Goal: Navigation & Orientation: Understand site structure

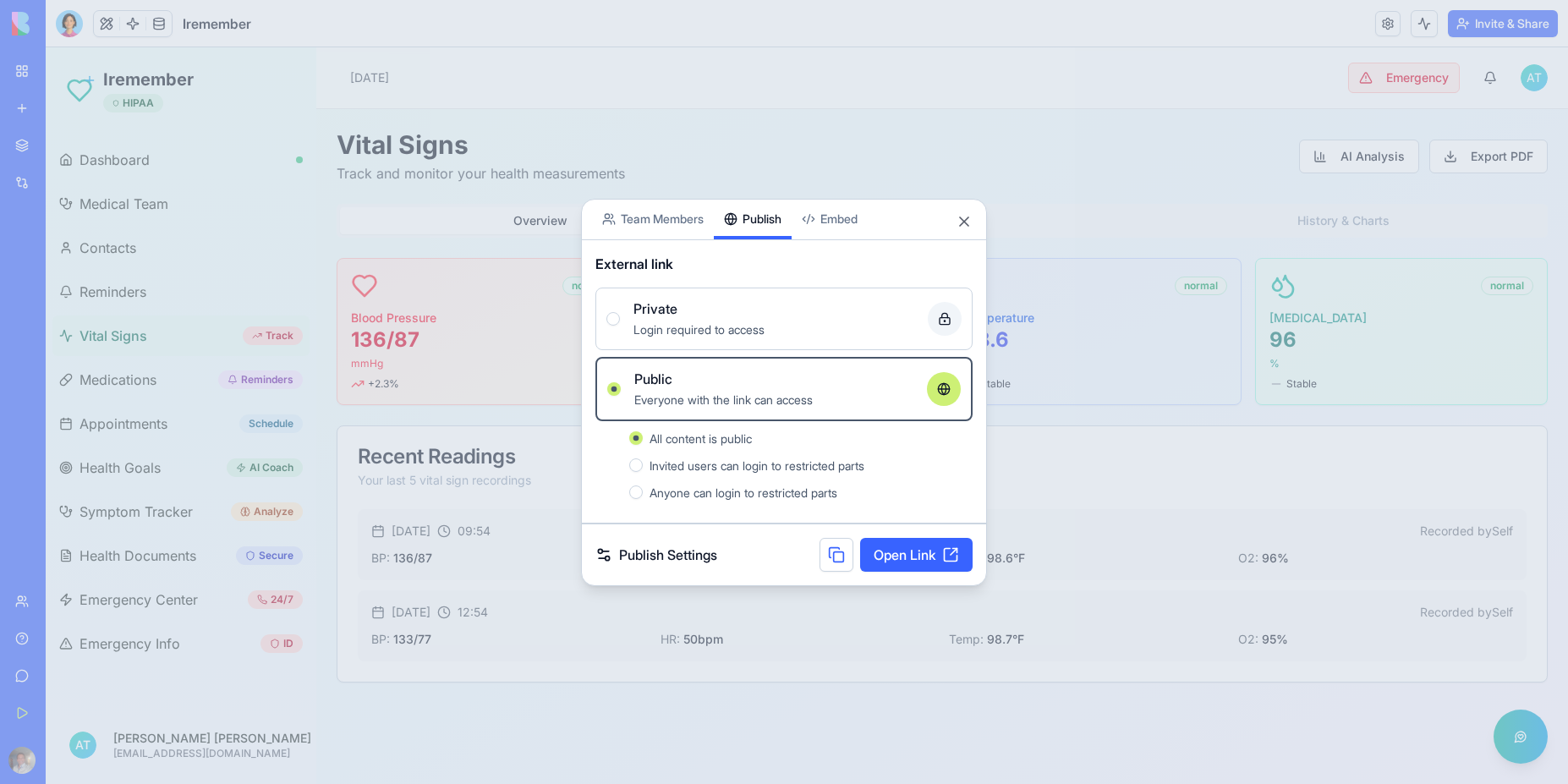
click at [905, 559] on link "Open Link" at bounding box center [917, 555] width 112 height 34
click at [965, 215] on button "Close" at bounding box center [964, 221] width 17 height 17
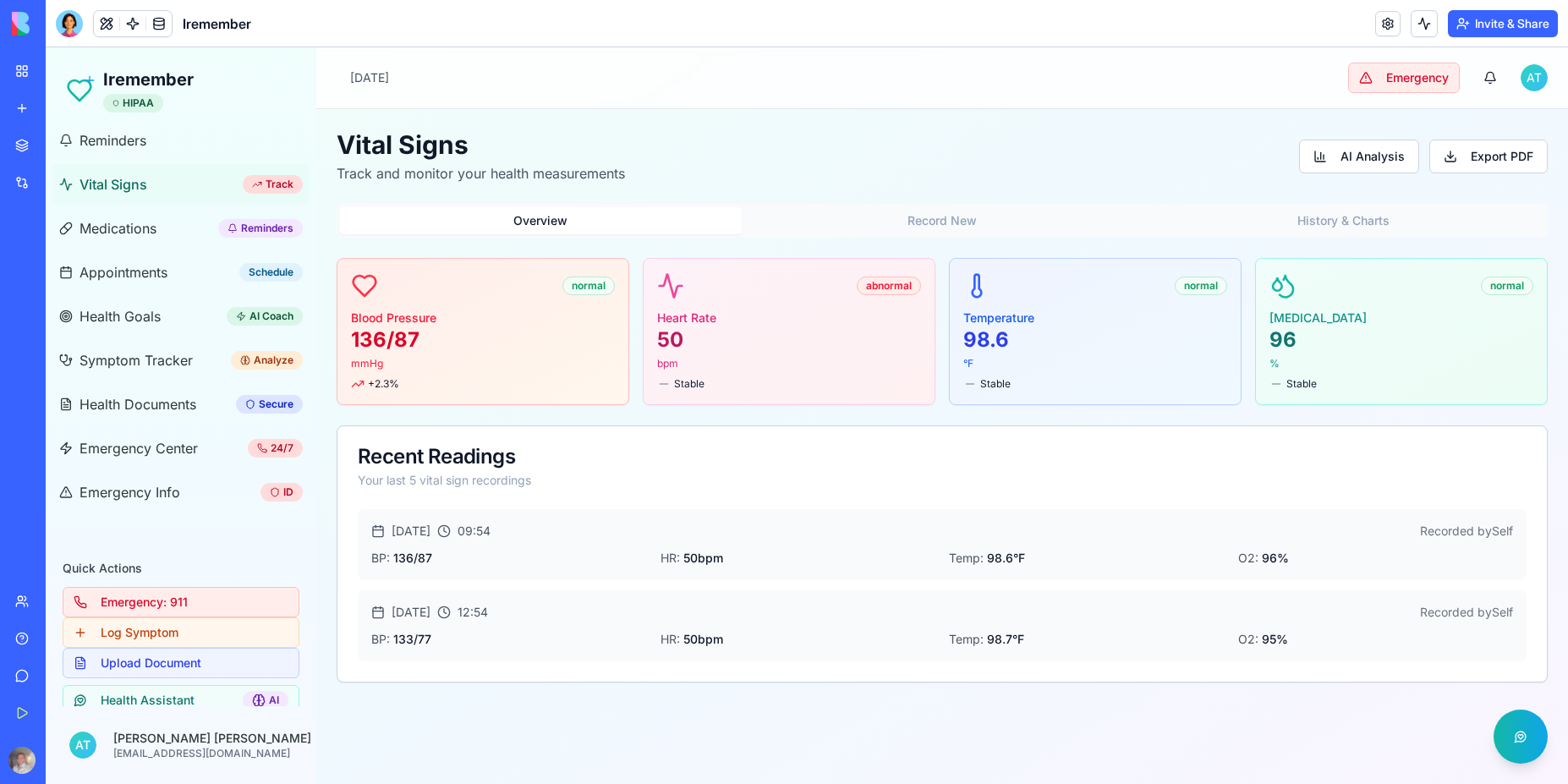
scroll to position [272, 0]
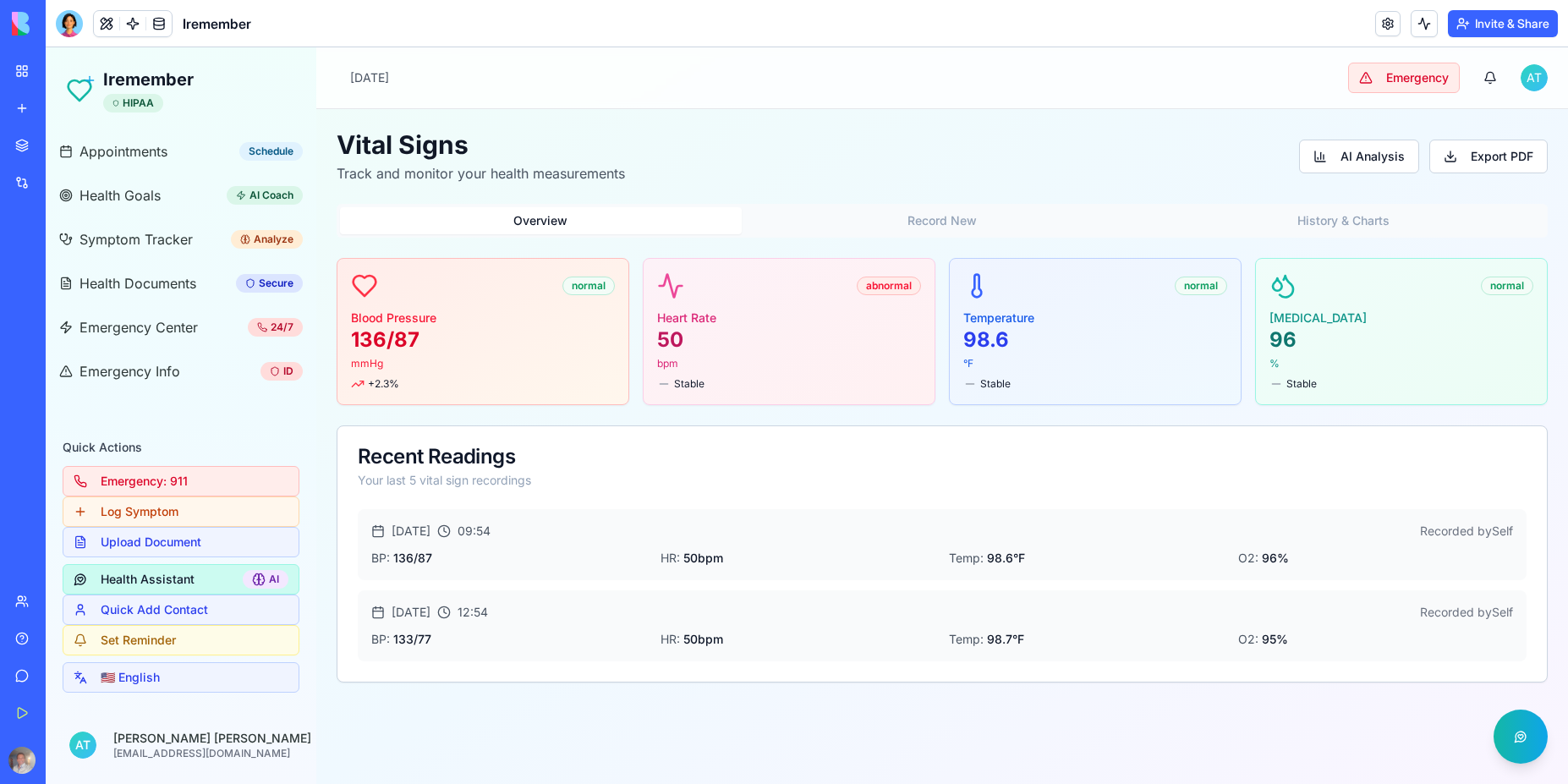
click at [174, 577] on button "Health Assistant AI" at bounding box center [181, 579] width 237 height 31
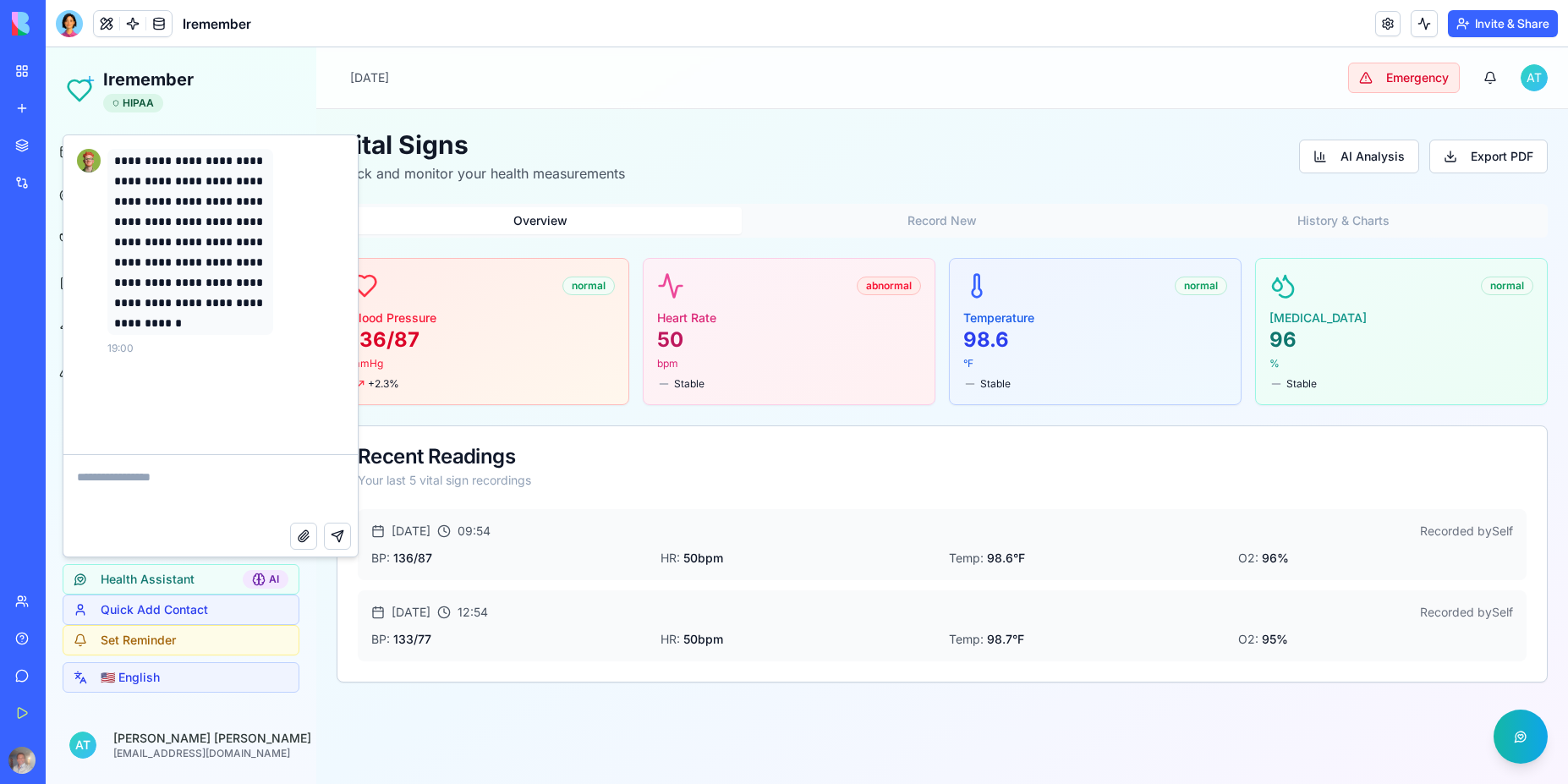
click at [154, 500] on textarea at bounding box center [210, 488] width 294 height 68
click at [665, 126] on div "Vital Signs Track and monitor your health measurements AI Analysis Export PDF O…" at bounding box center [942, 406] width 1252 height 593
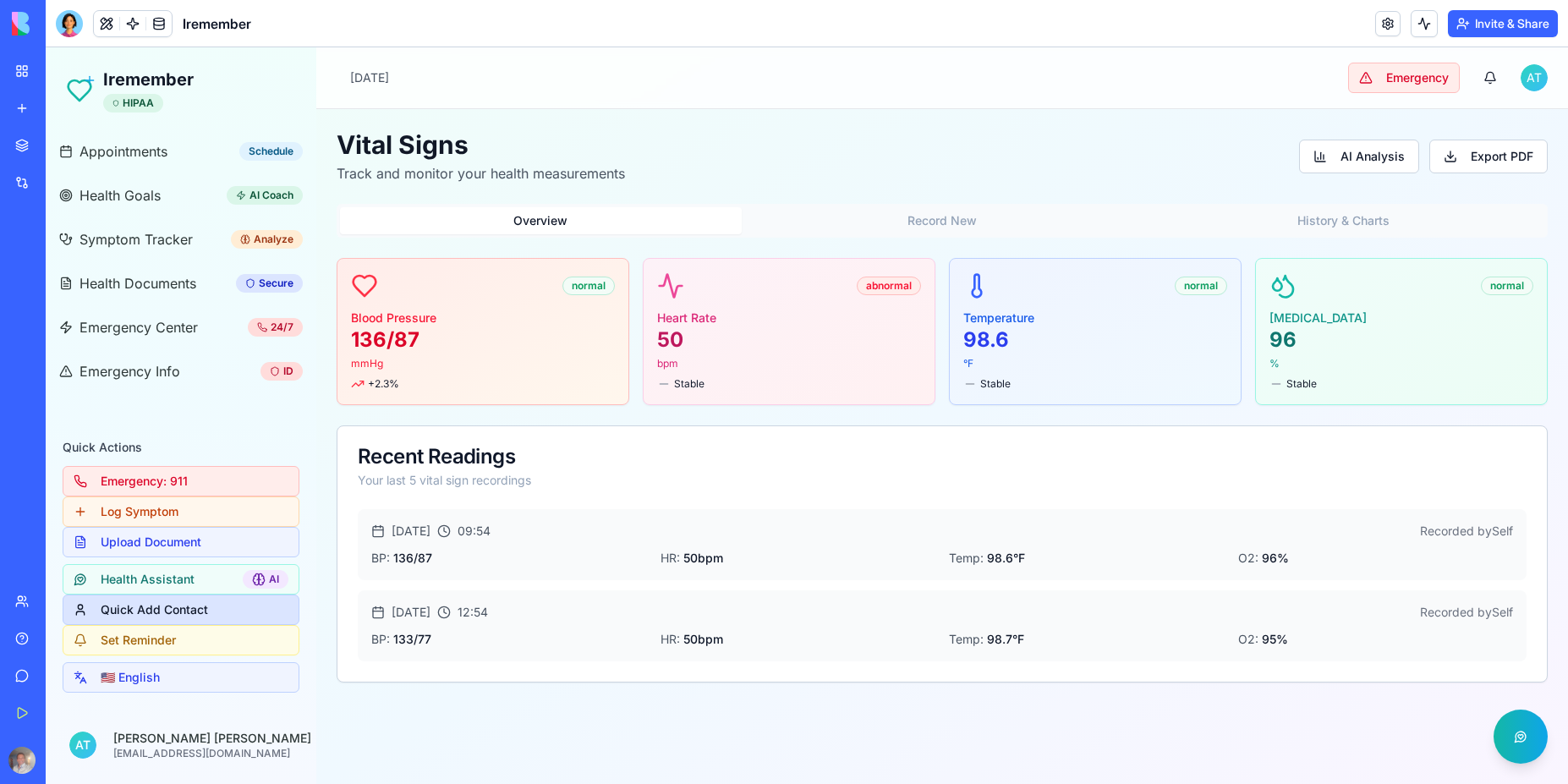
click at [156, 611] on button "Quick Add Contact" at bounding box center [181, 609] width 237 height 31
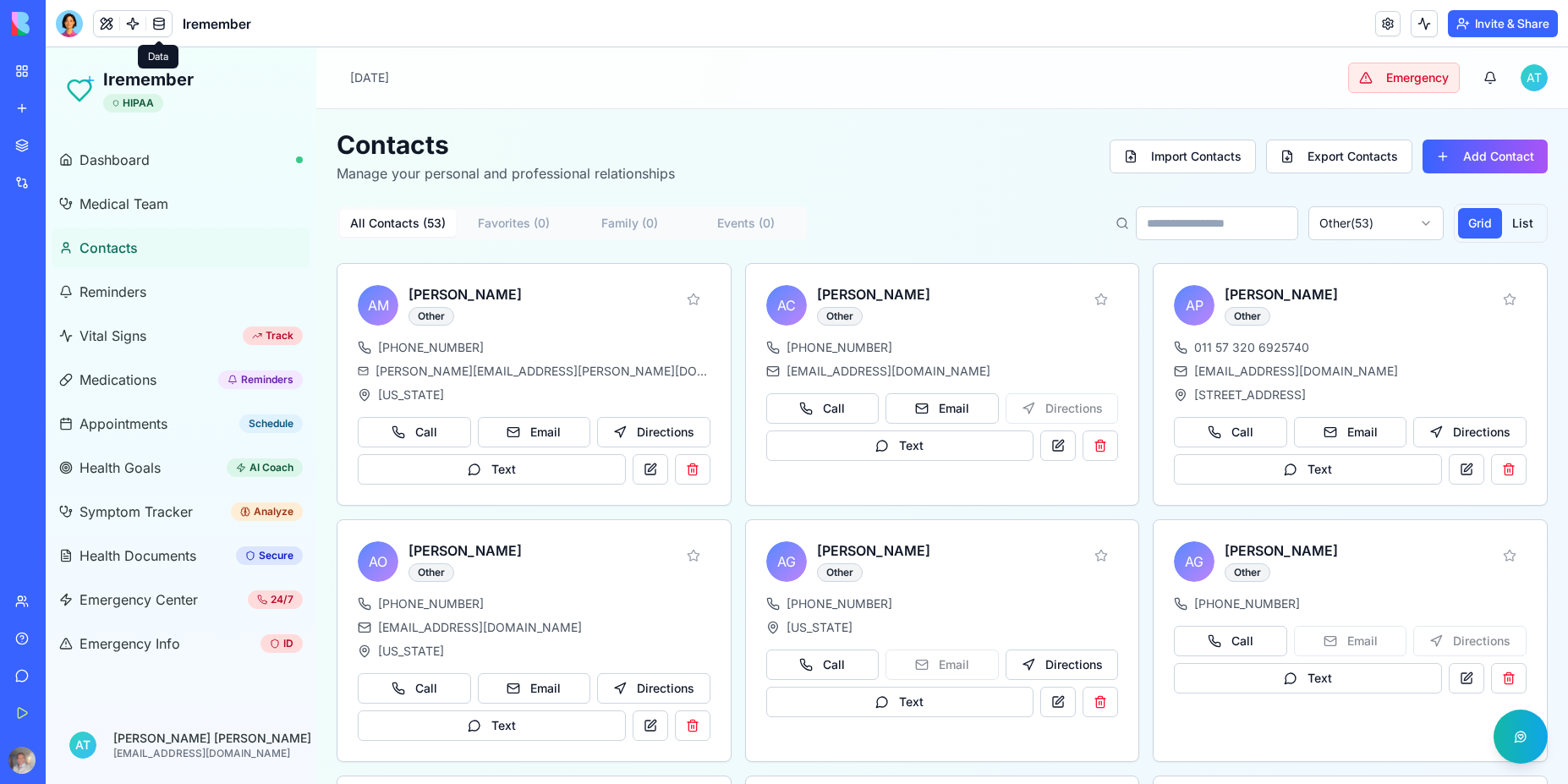
click at [155, 22] on link at bounding box center [159, 24] width 25 height 25
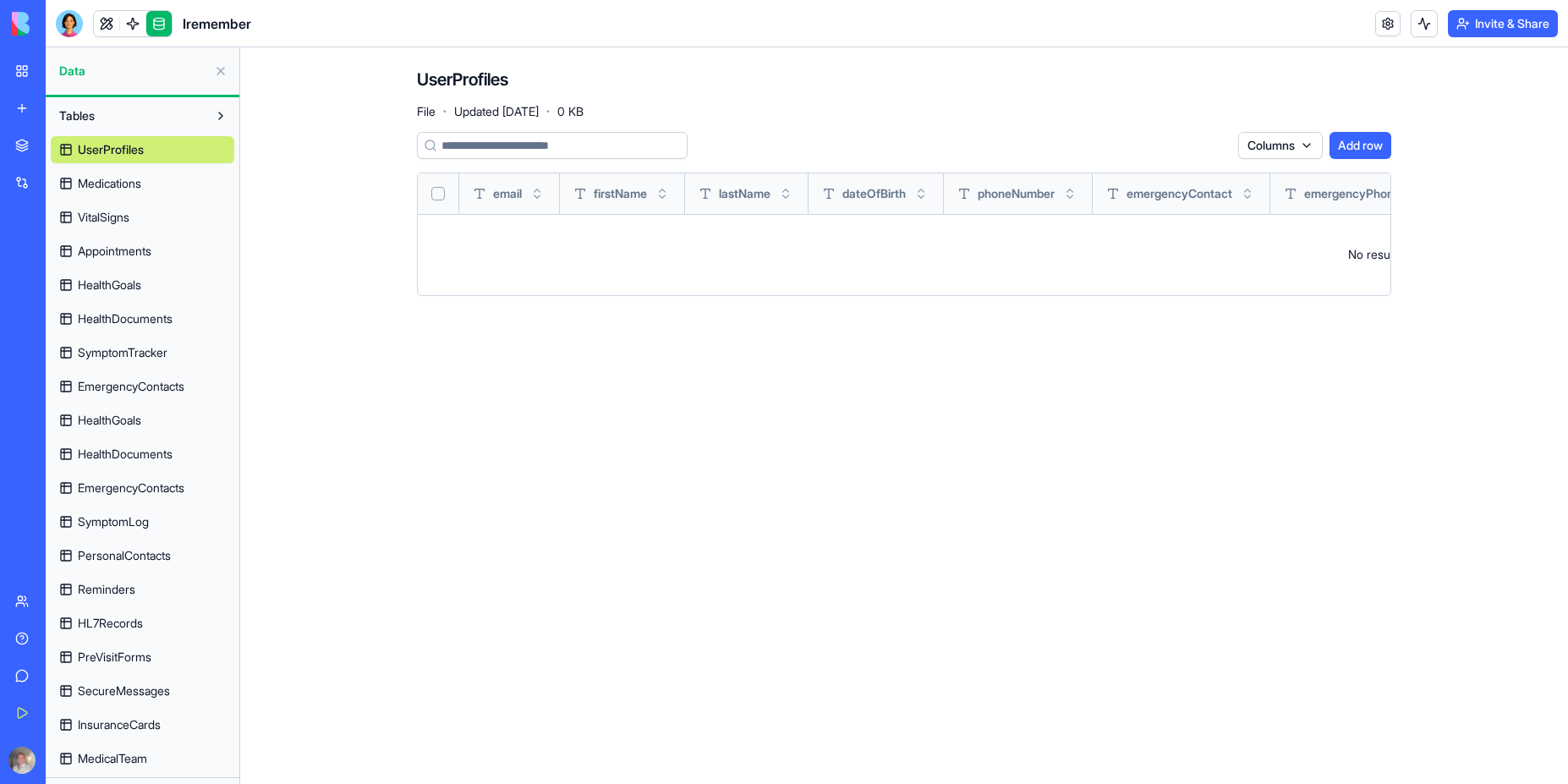
click at [111, 148] on span "UserProfiles" at bounding box center [111, 149] width 66 height 17
click at [126, 190] on span "Medications" at bounding box center [110, 183] width 63 height 17
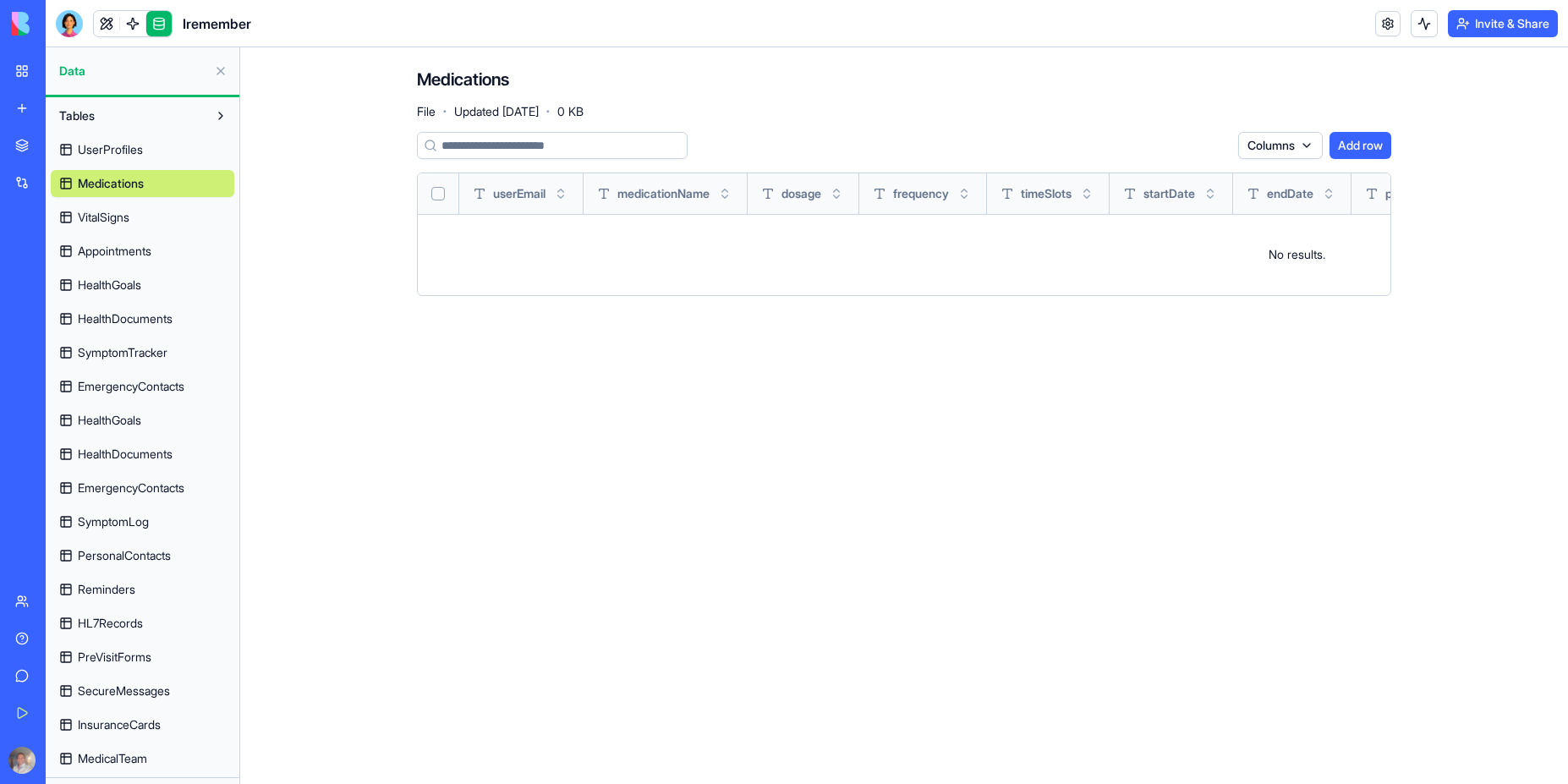
click at [126, 219] on span "VitalSigns" at bounding box center [104, 217] width 52 height 17
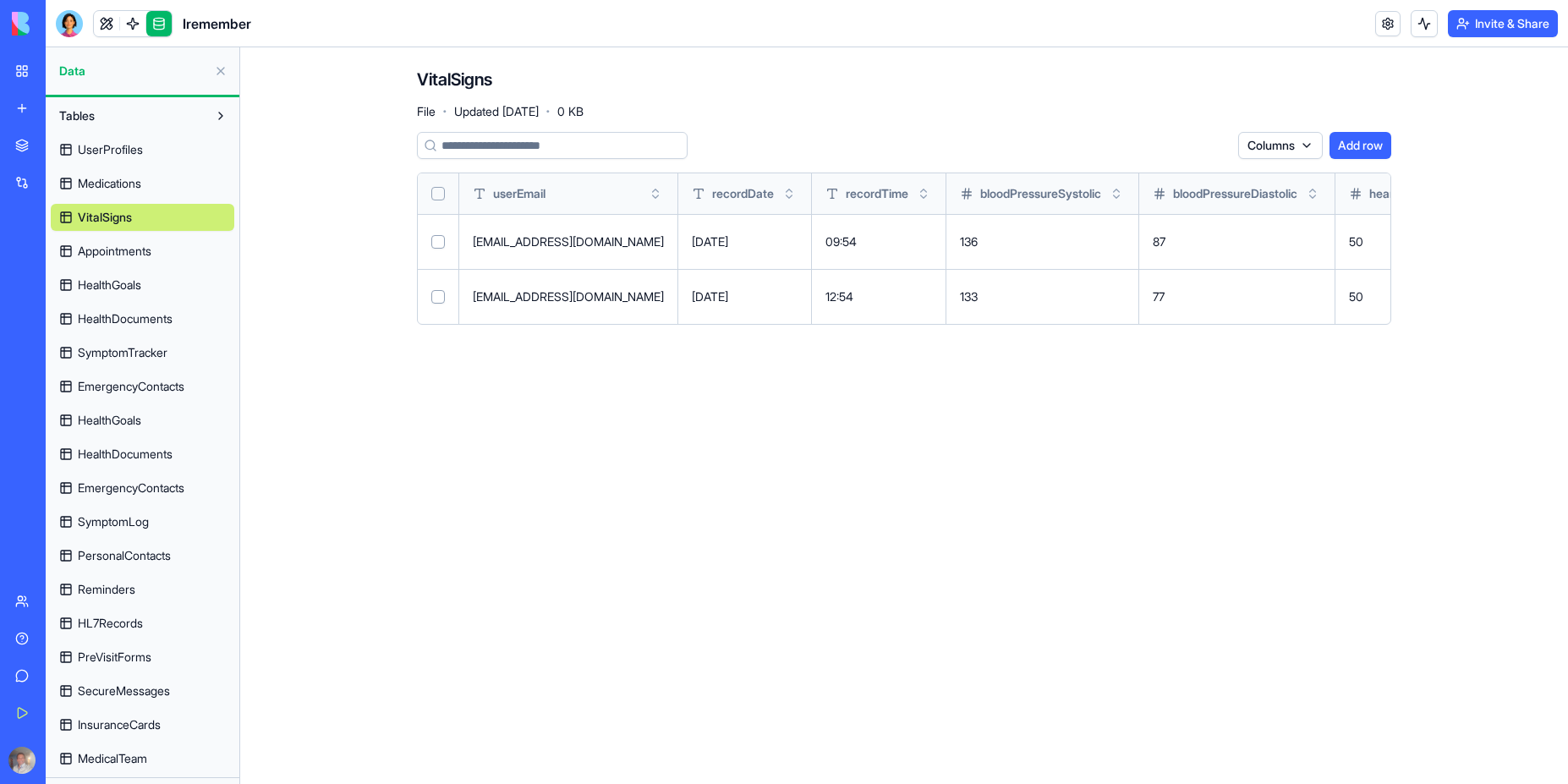
click at [120, 248] on span "Appointments" at bounding box center [115, 251] width 74 height 17
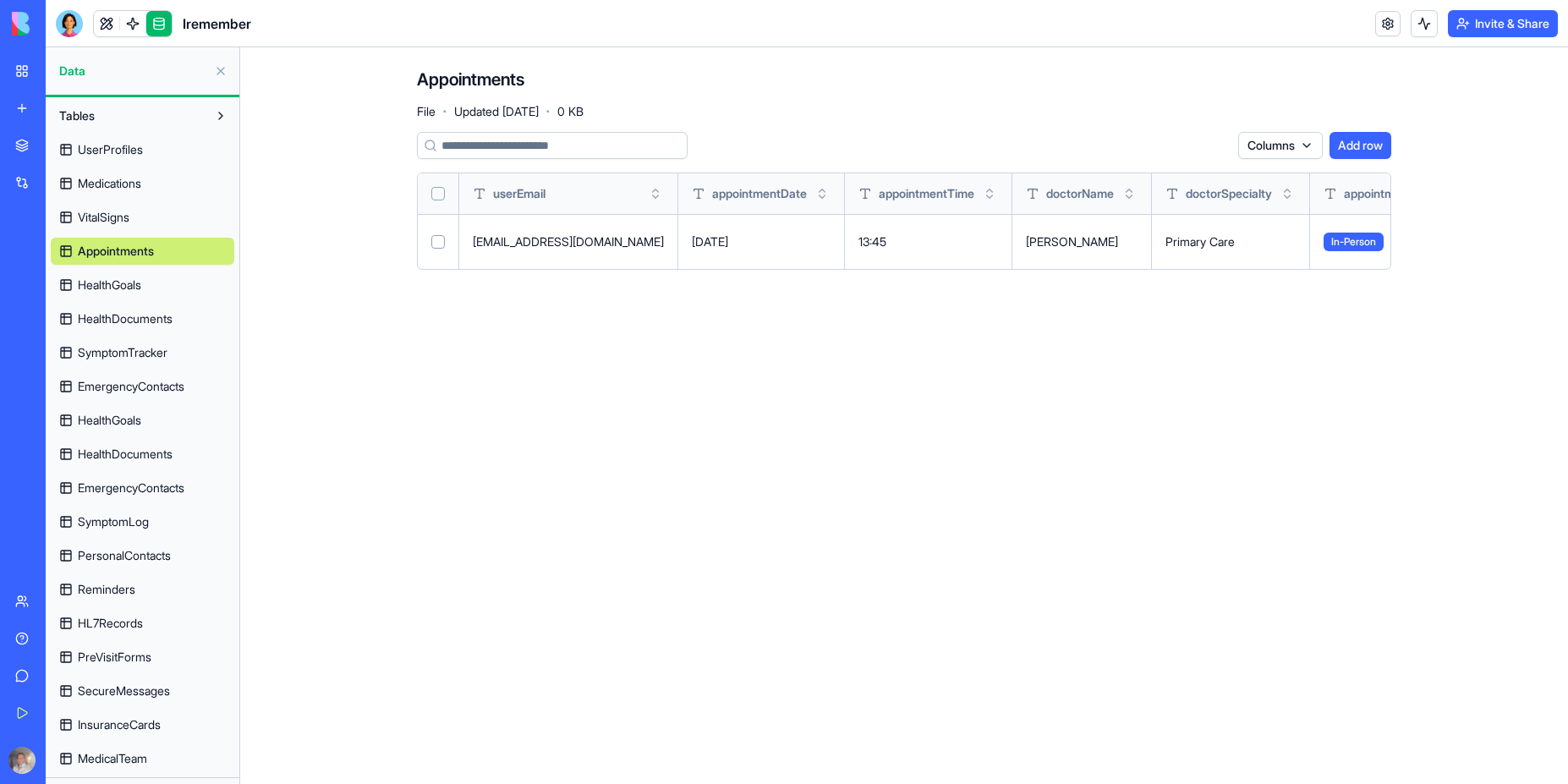
click at [120, 280] on span "HealthGoals" at bounding box center [110, 284] width 63 height 17
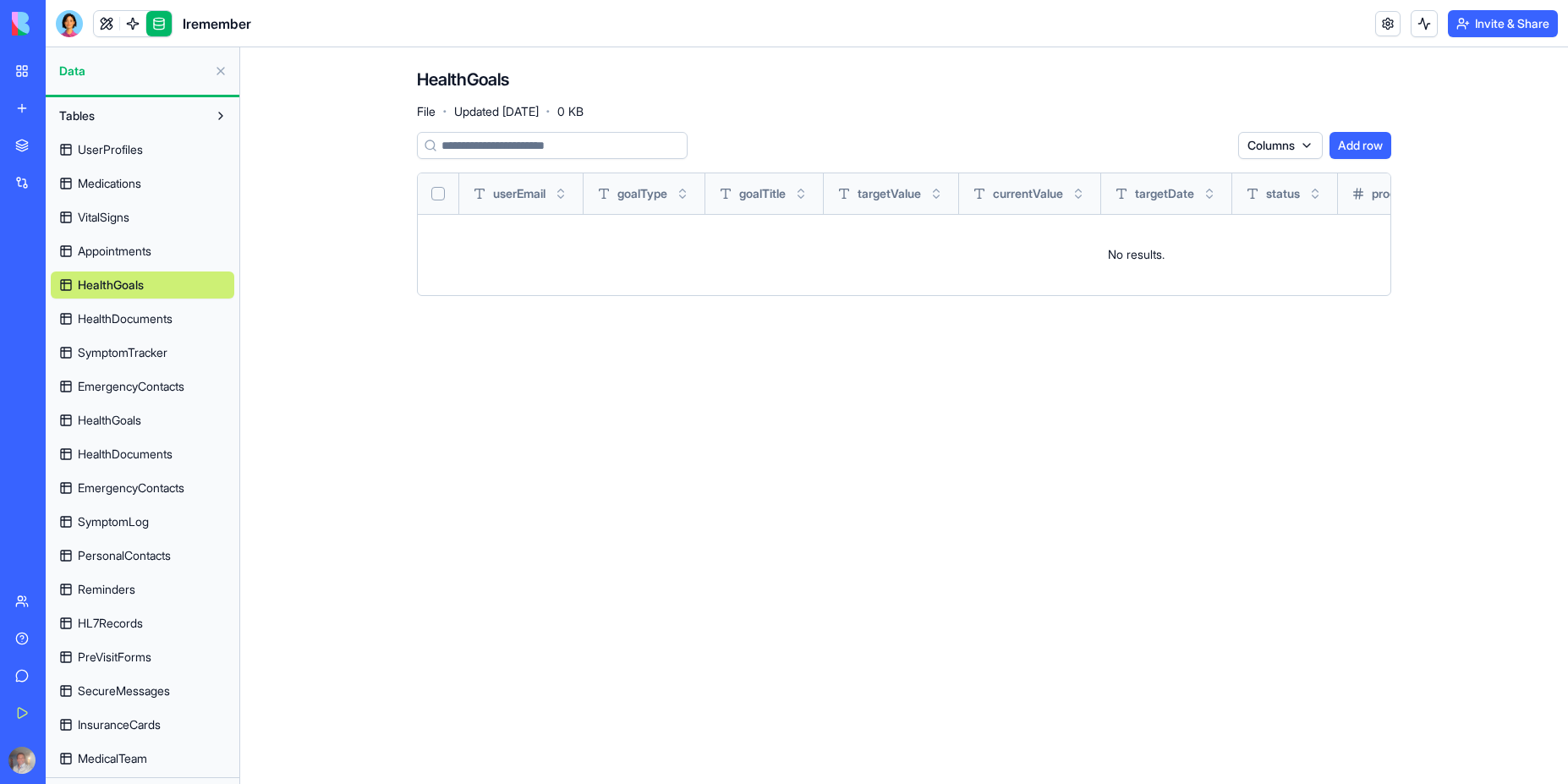
click at [127, 330] on link "HealthDocuments" at bounding box center [142, 319] width 183 height 27
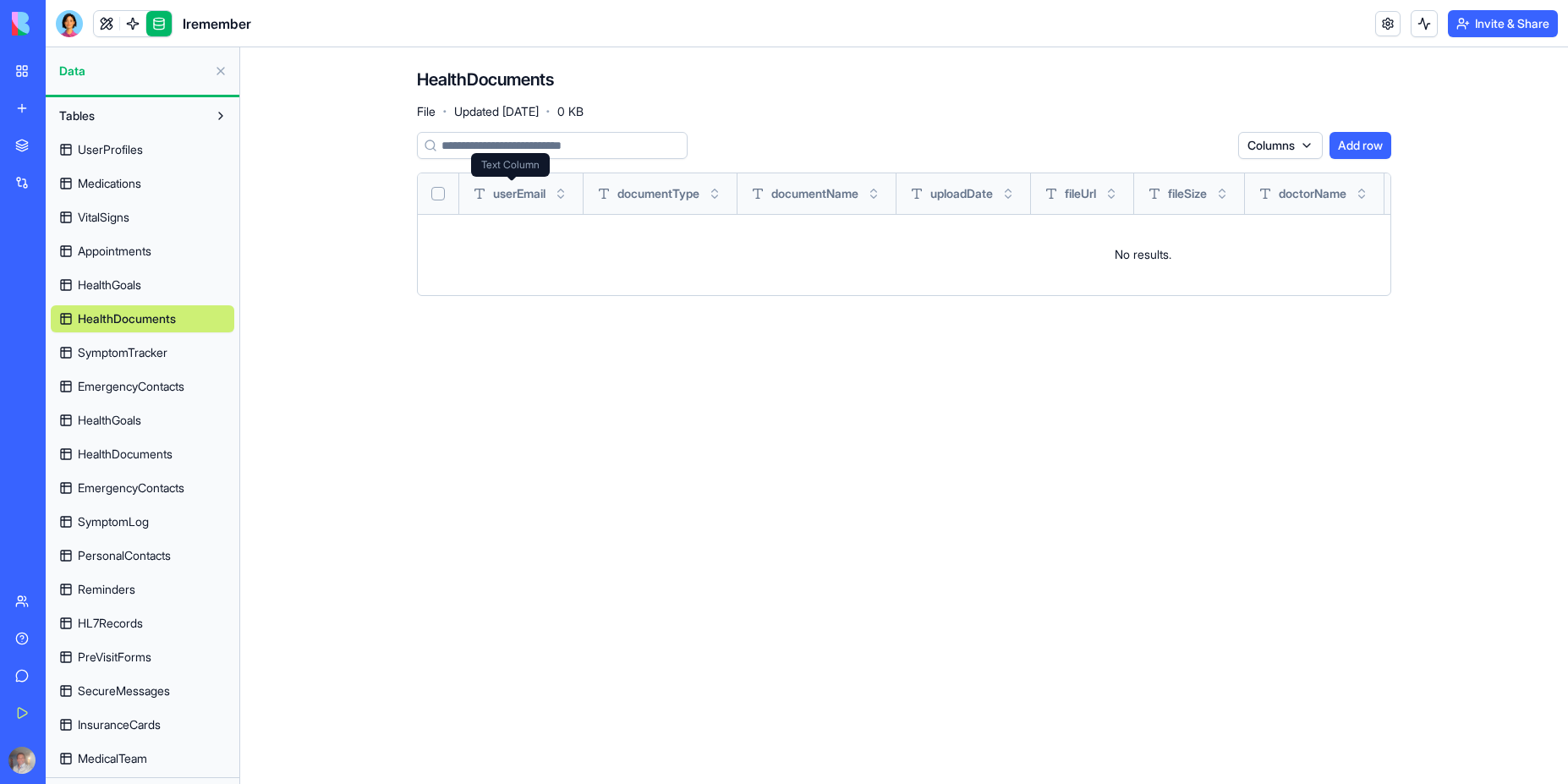
click at [516, 195] on span "userEmail" at bounding box center [520, 193] width 53 height 17
click at [435, 198] on button "Select all" at bounding box center [437, 193] width 13 height 13
click at [438, 198] on button "Select all" at bounding box center [437, 193] width 13 height 13
click at [439, 195] on button "Select all" at bounding box center [437, 193] width 13 height 13
click at [127, 392] on span "EmergencyContacts" at bounding box center [131, 386] width 106 height 17
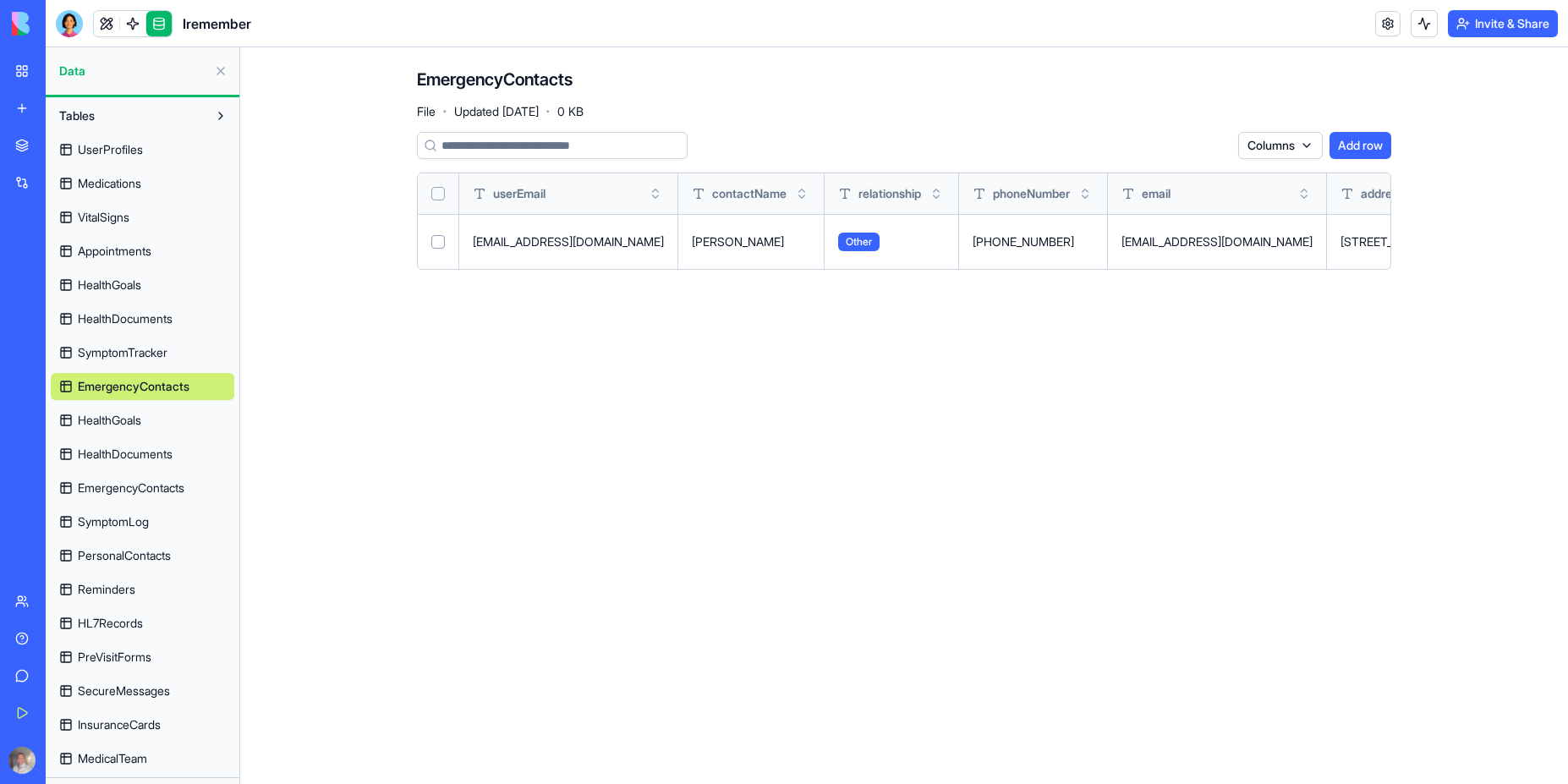
click at [120, 418] on span "HealthGoals" at bounding box center [110, 420] width 63 height 17
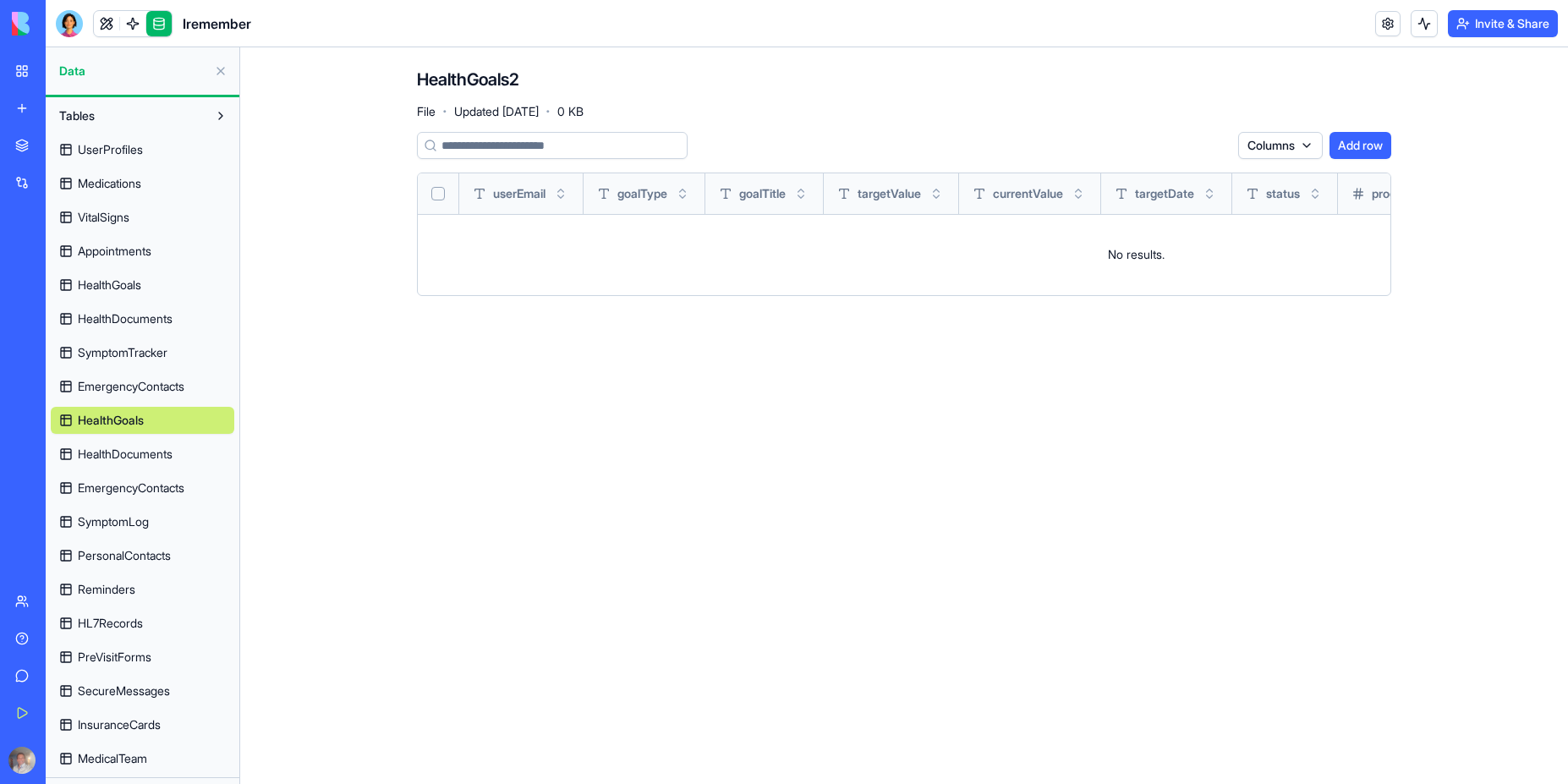
click at [149, 457] on span "HealthDocuments" at bounding box center [126, 454] width 95 height 17
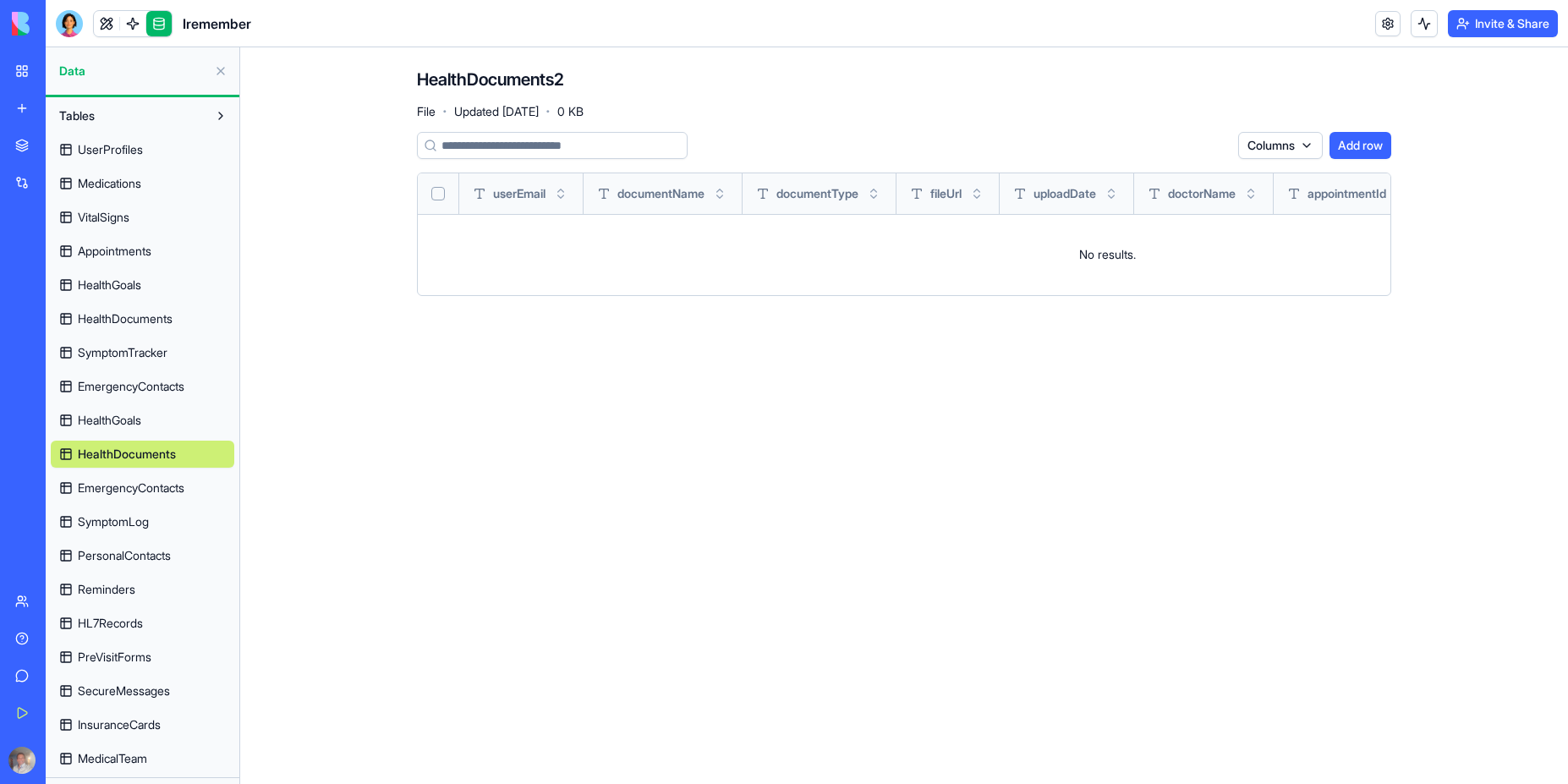
click at [126, 492] on span "EmergencyContacts" at bounding box center [131, 487] width 106 height 17
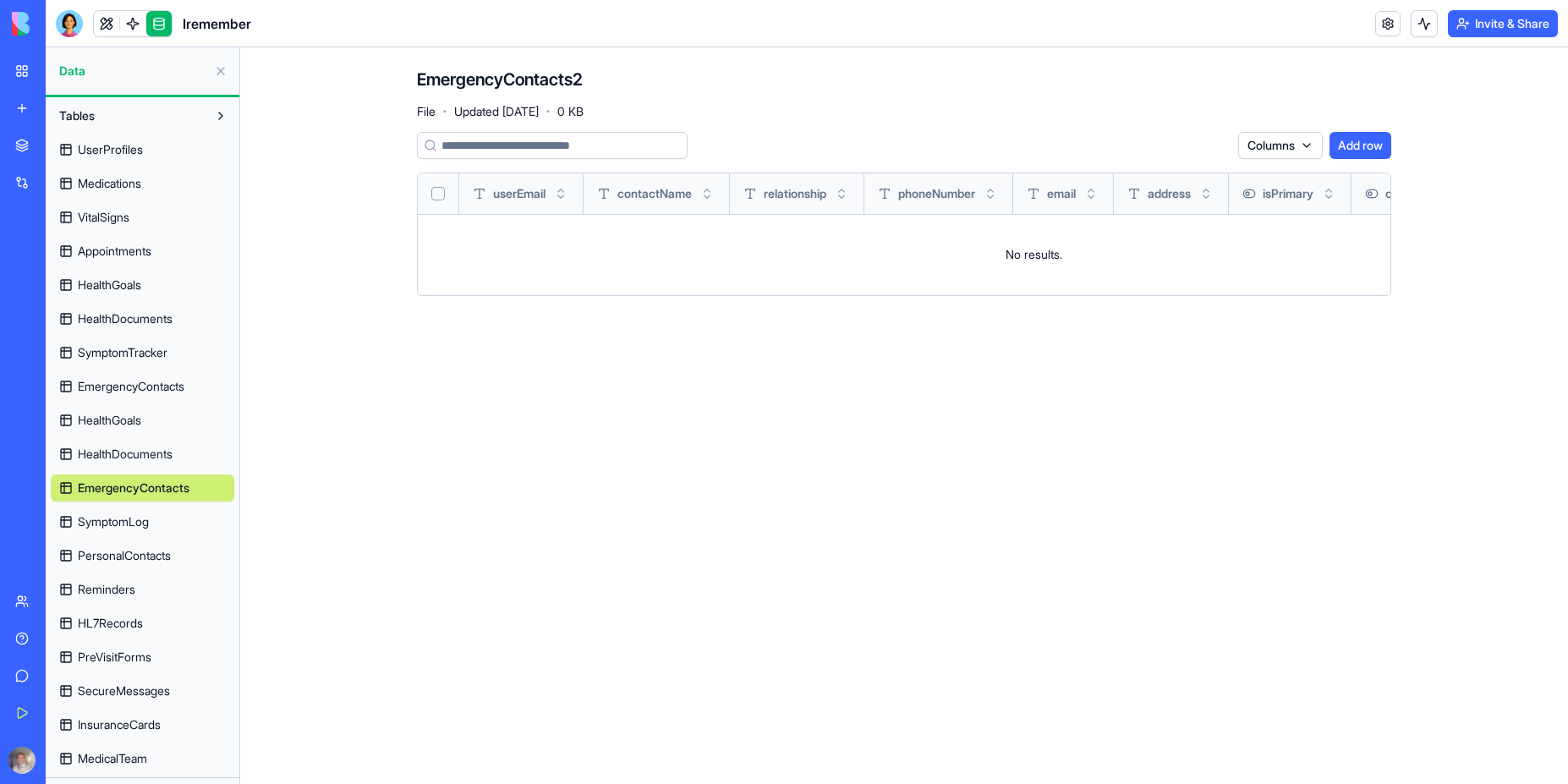
click at [121, 521] on span "SymptomLog" at bounding box center [113, 521] width 71 height 17
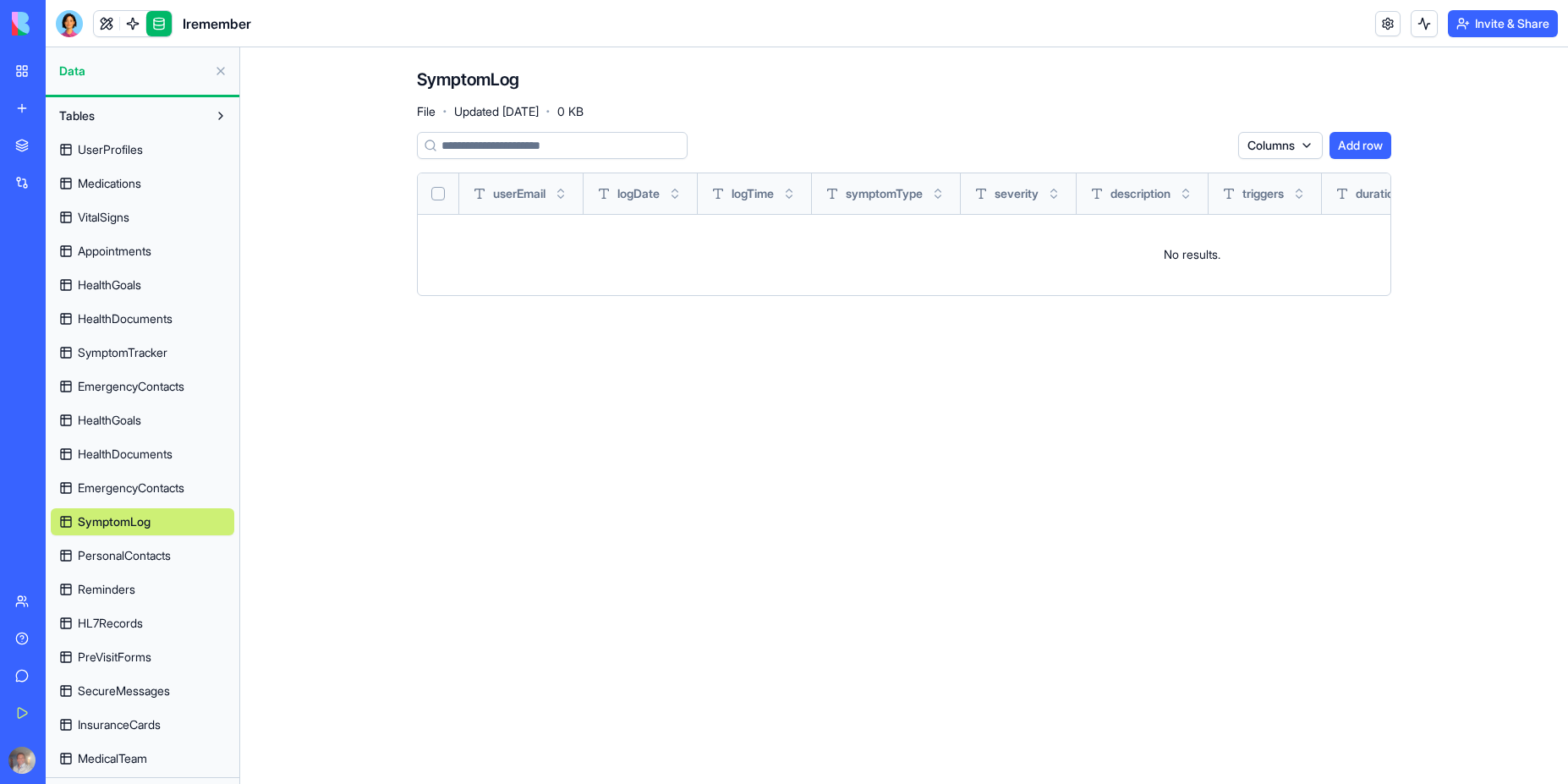
click at [131, 562] on span "PersonalContacts" at bounding box center [125, 555] width 93 height 17
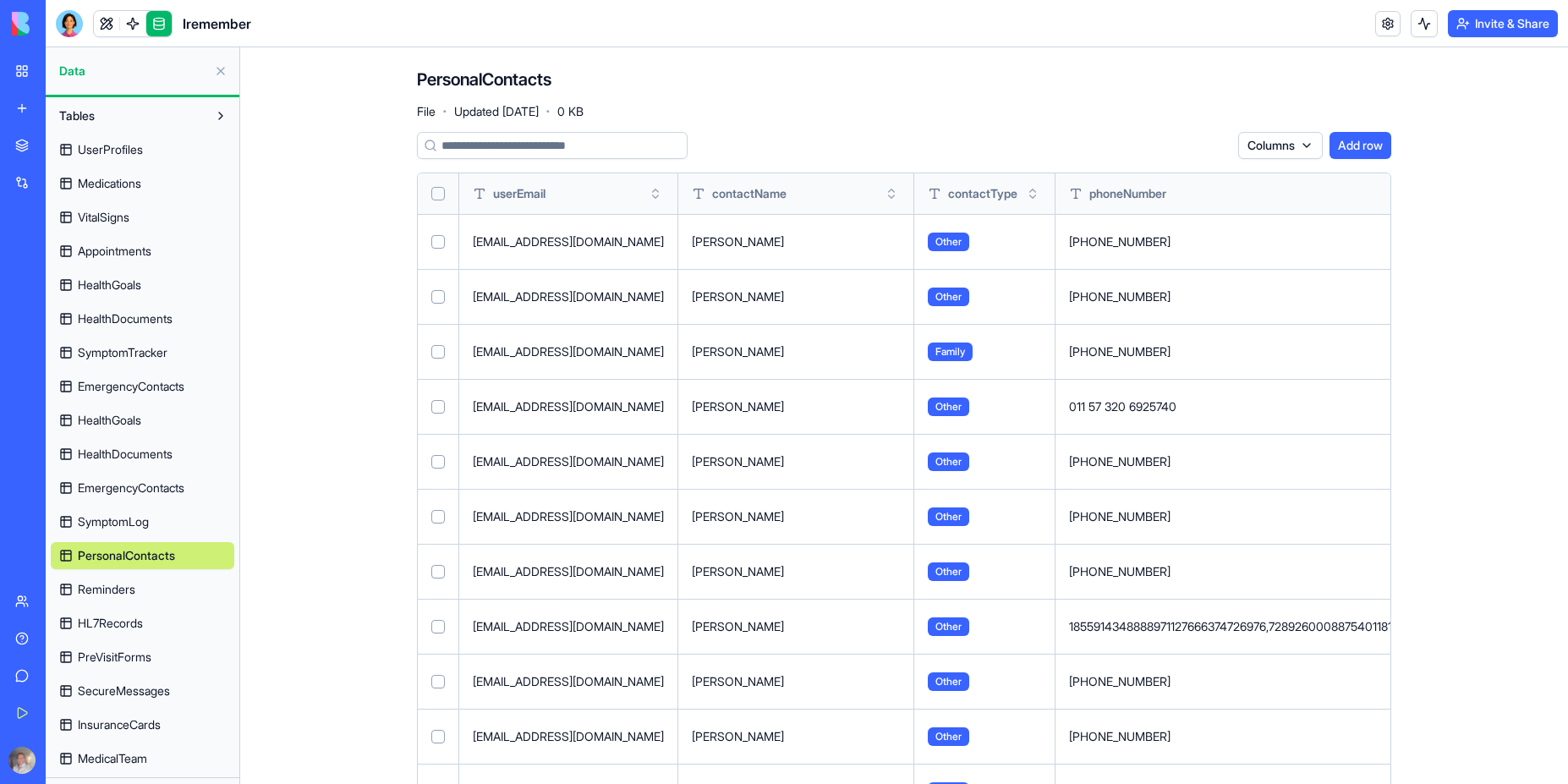
click at [517, 143] on input at bounding box center [552, 145] width 270 height 27
click at [124, 594] on span "Reminders" at bounding box center [107, 589] width 58 height 17
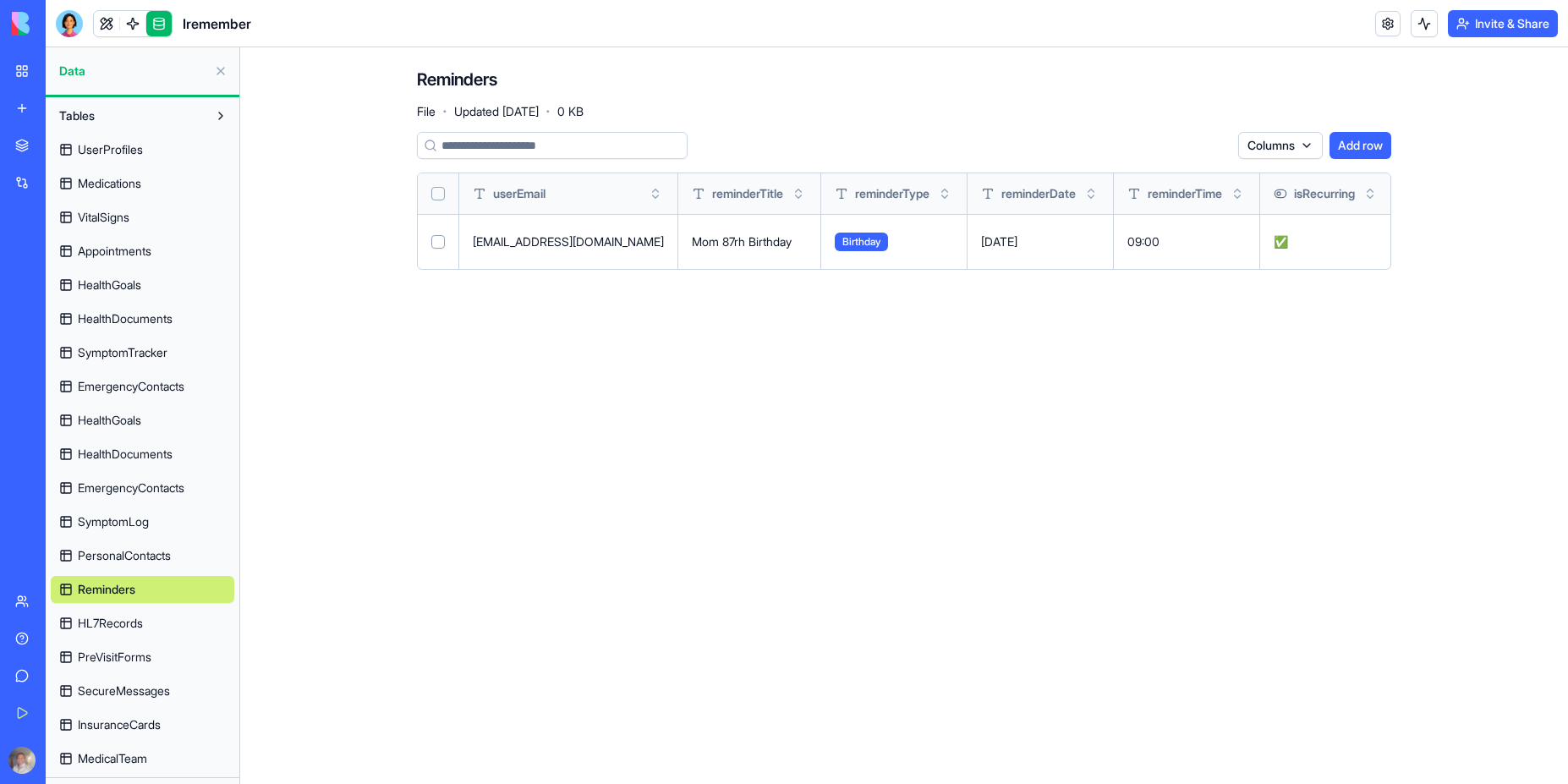
click at [117, 622] on span "HL7Records" at bounding box center [111, 622] width 65 height 17
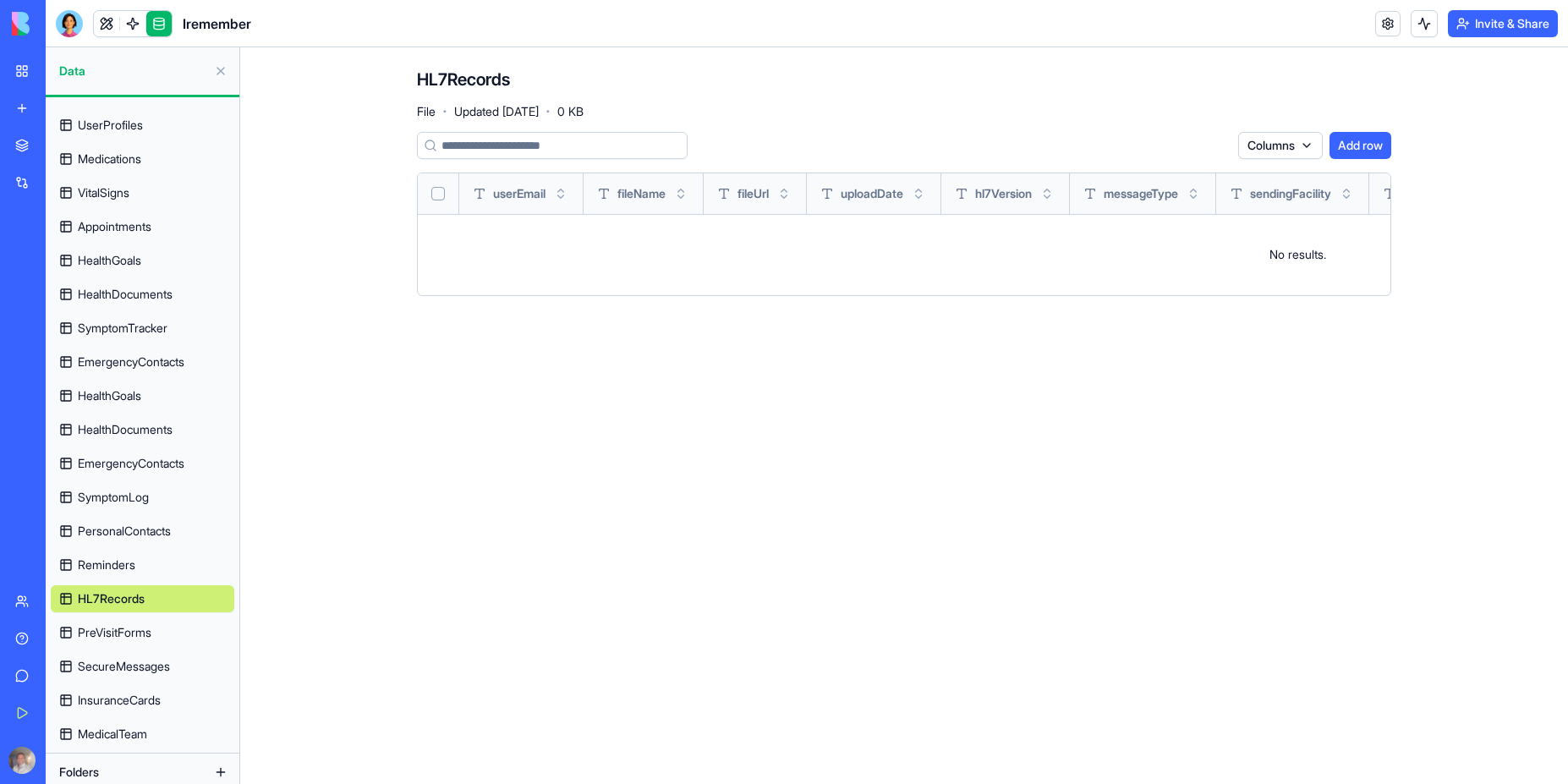
scroll to position [38, 0]
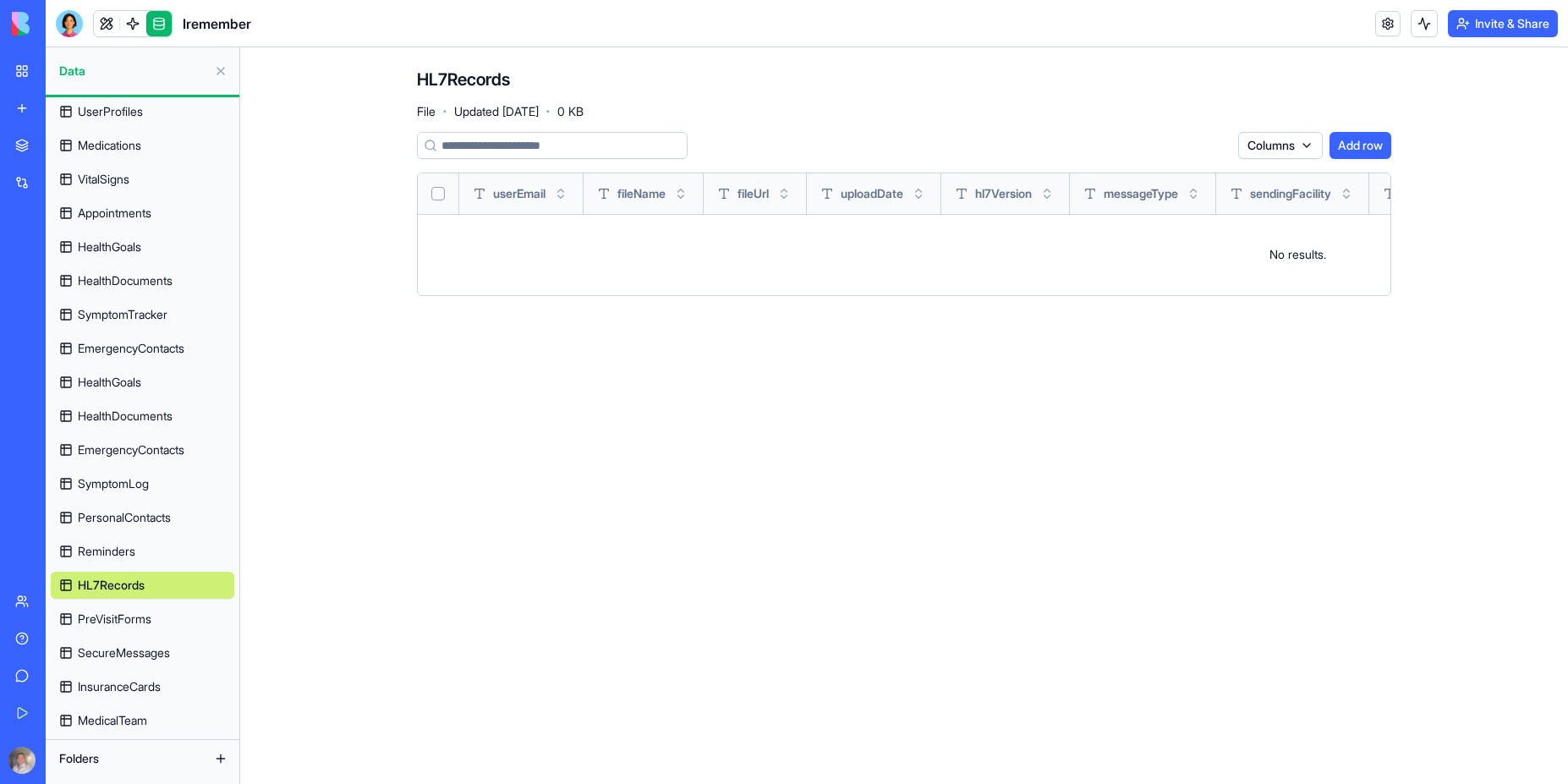
click at [117, 622] on span "PreVisitForms" at bounding box center [115, 619] width 74 height 17
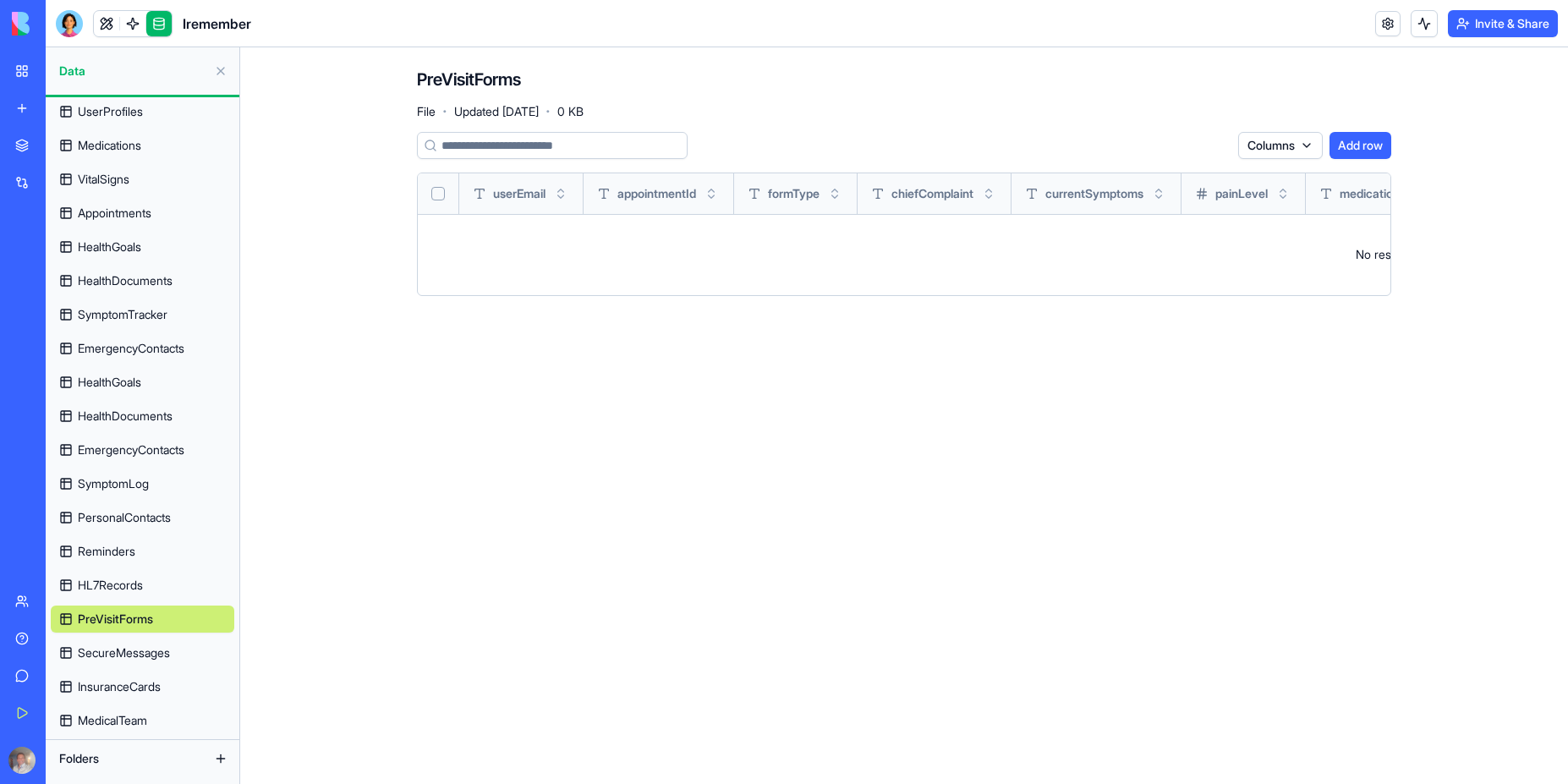
click at [155, 653] on span "SecureMessages" at bounding box center [124, 652] width 92 height 17
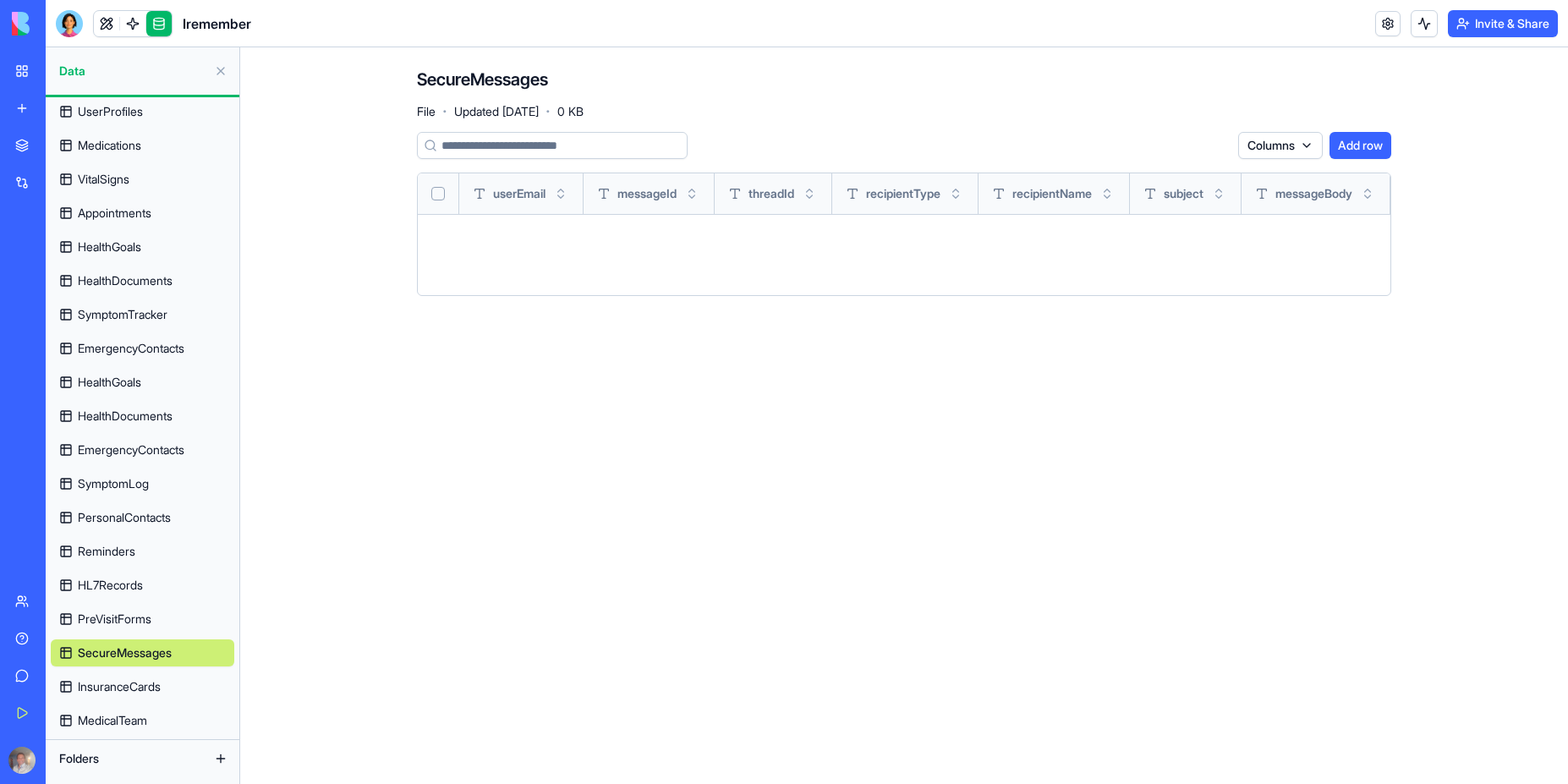
click at [149, 692] on span "InsuranceCards" at bounding box center [119, 687] width 83 height 17
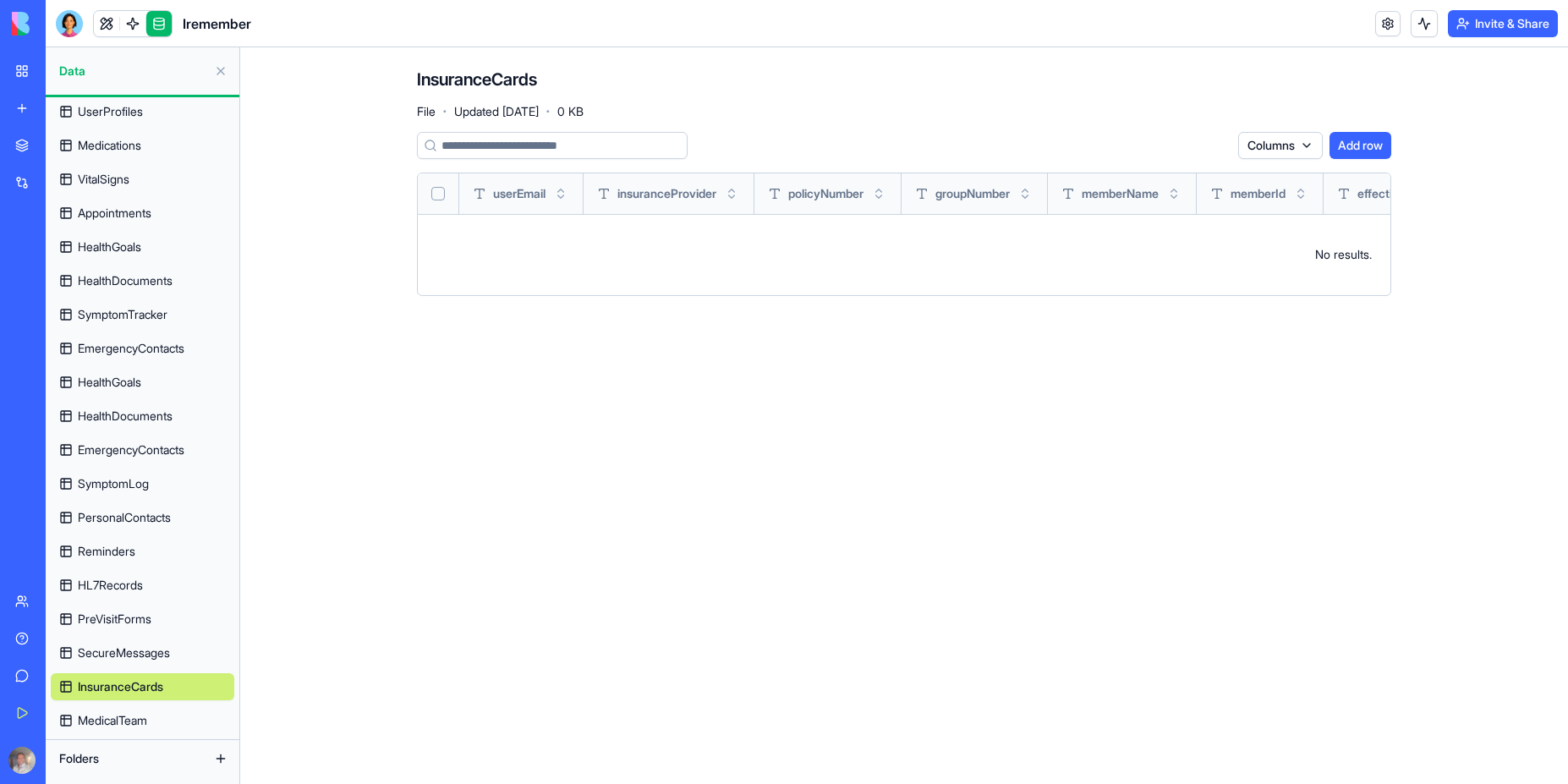
click at [124, 727] on span "MedicalTeam" at bounding box center [112, 720] width 69 height 17
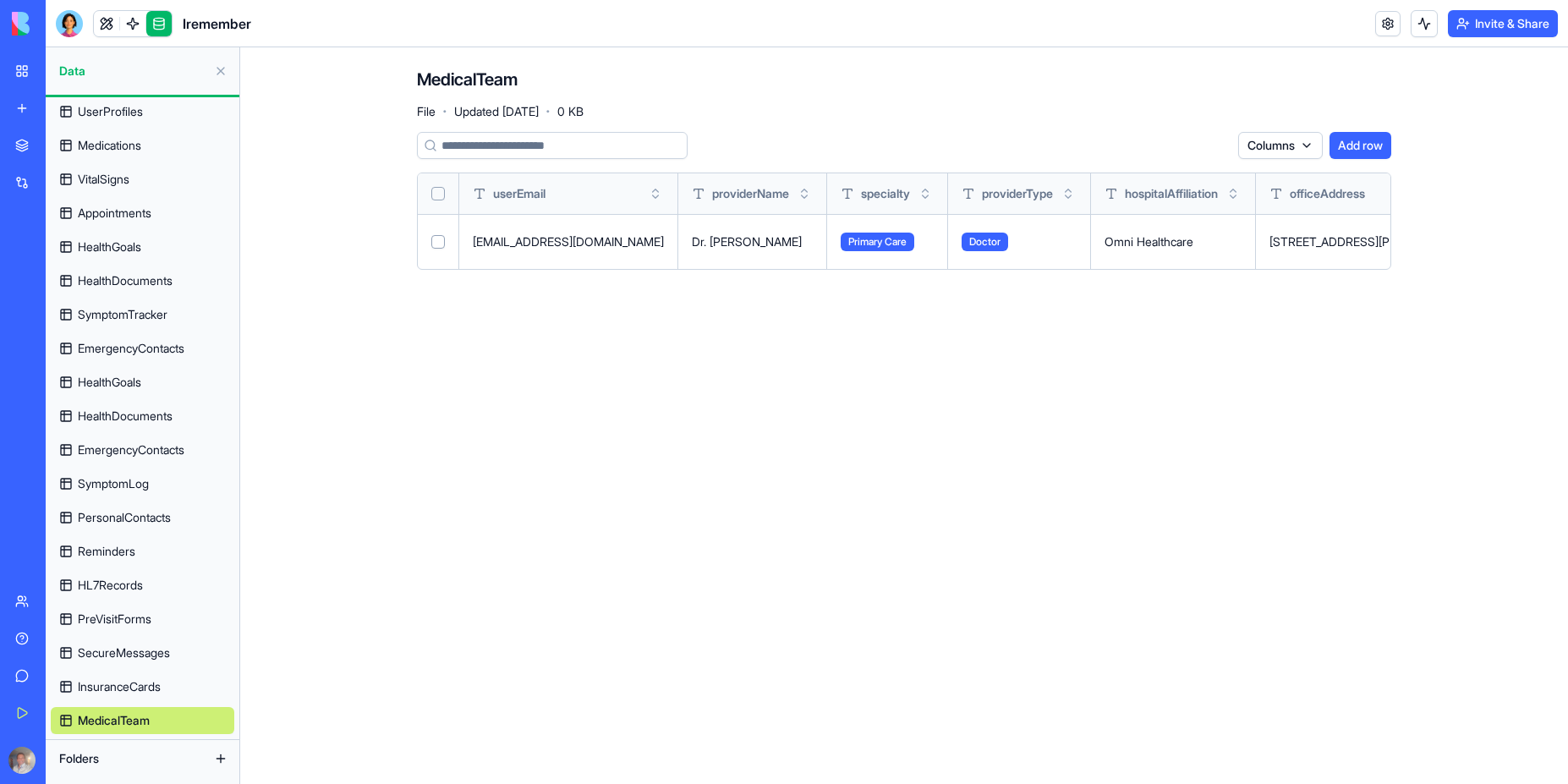
click at [91, 757] on span "Folders" at bounding box center [78, 759] width 40 height 17
click at [224, 759] on button at bounding box center [220, 759] width 27 height 27
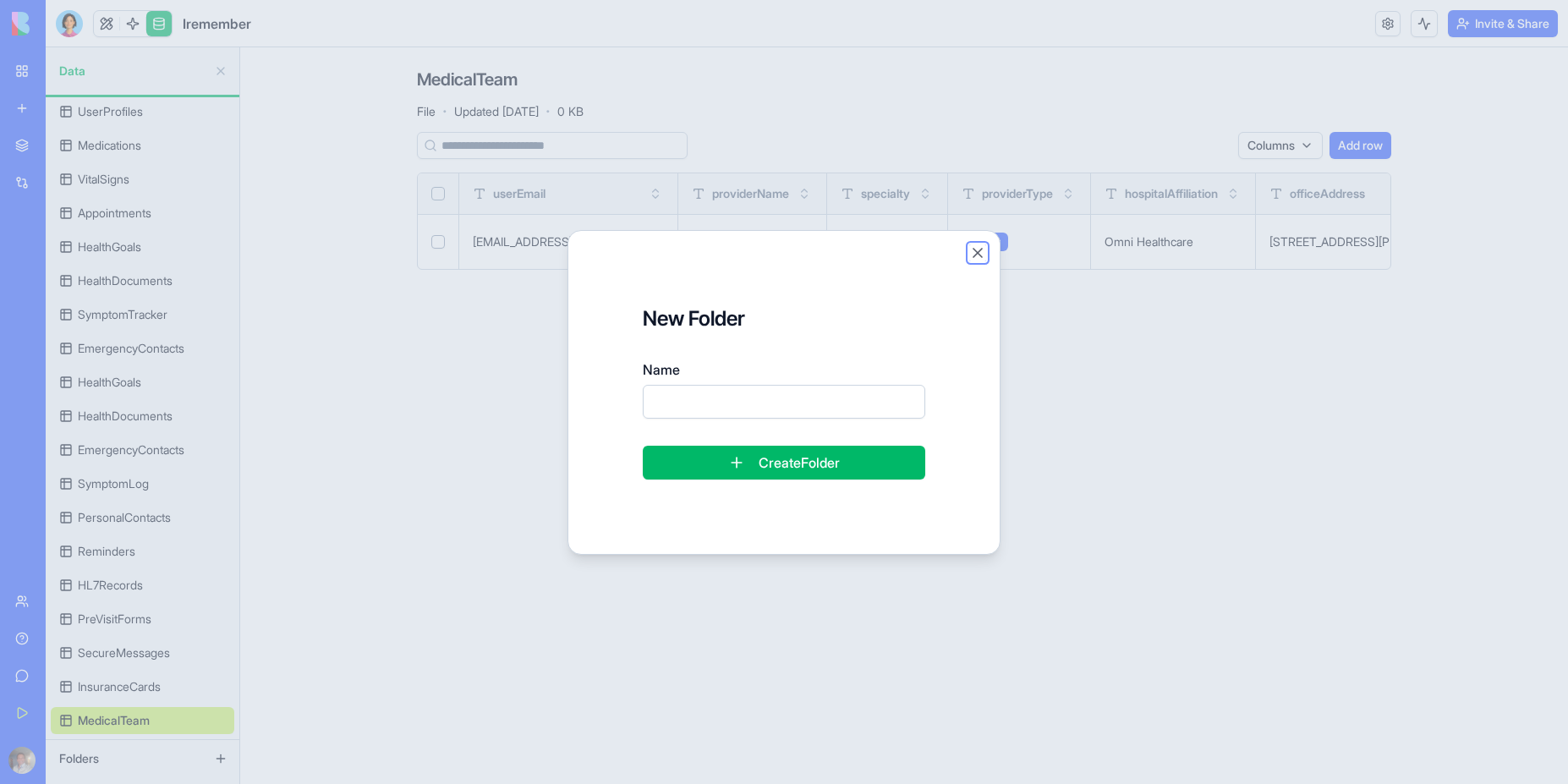
click at [976, 255] on button "Close" at bounding box center [977, 252] width 17 height 17
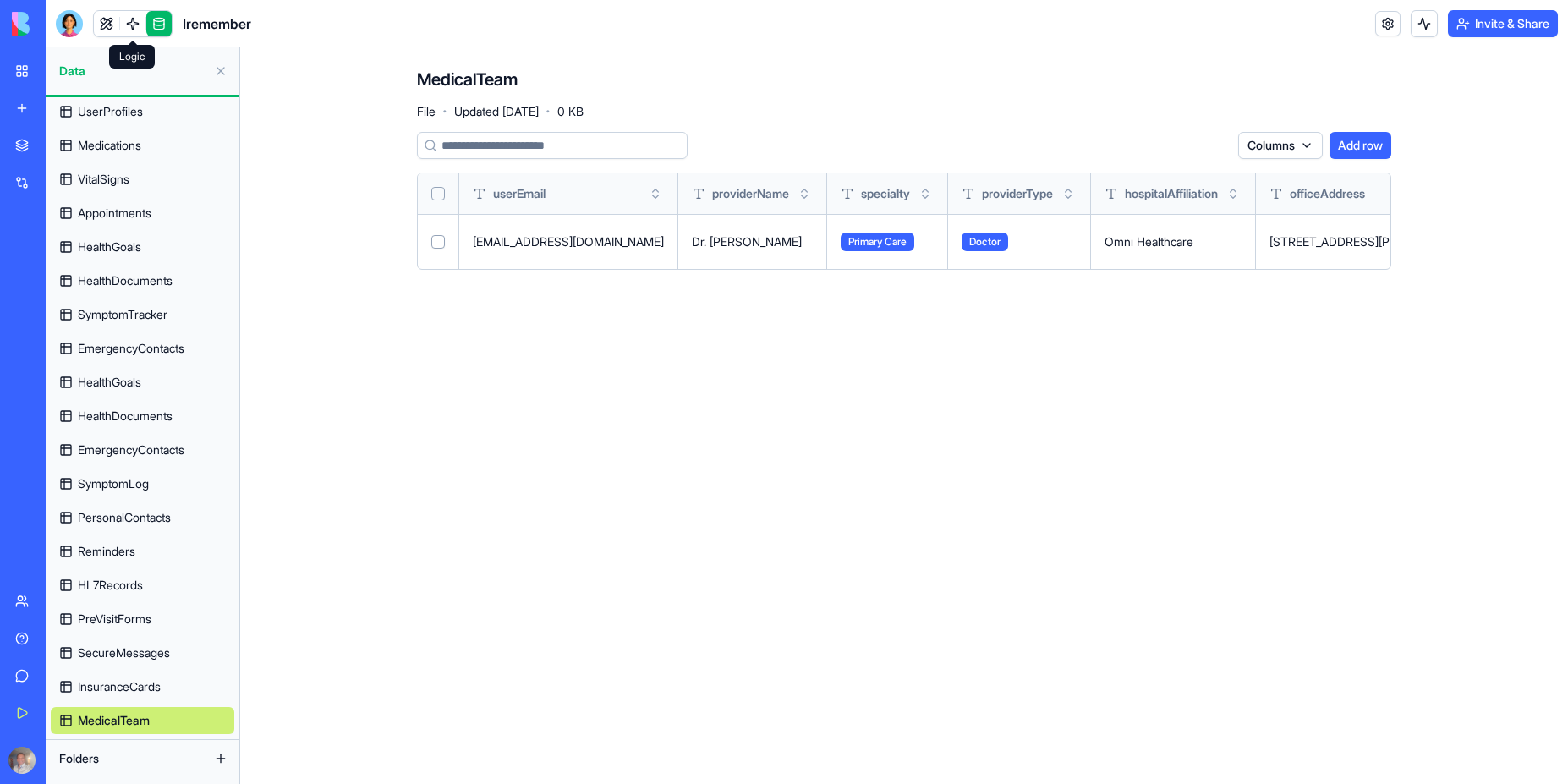
click at [130, 24] on link at bounding box center [133, 24] width 25 height 25
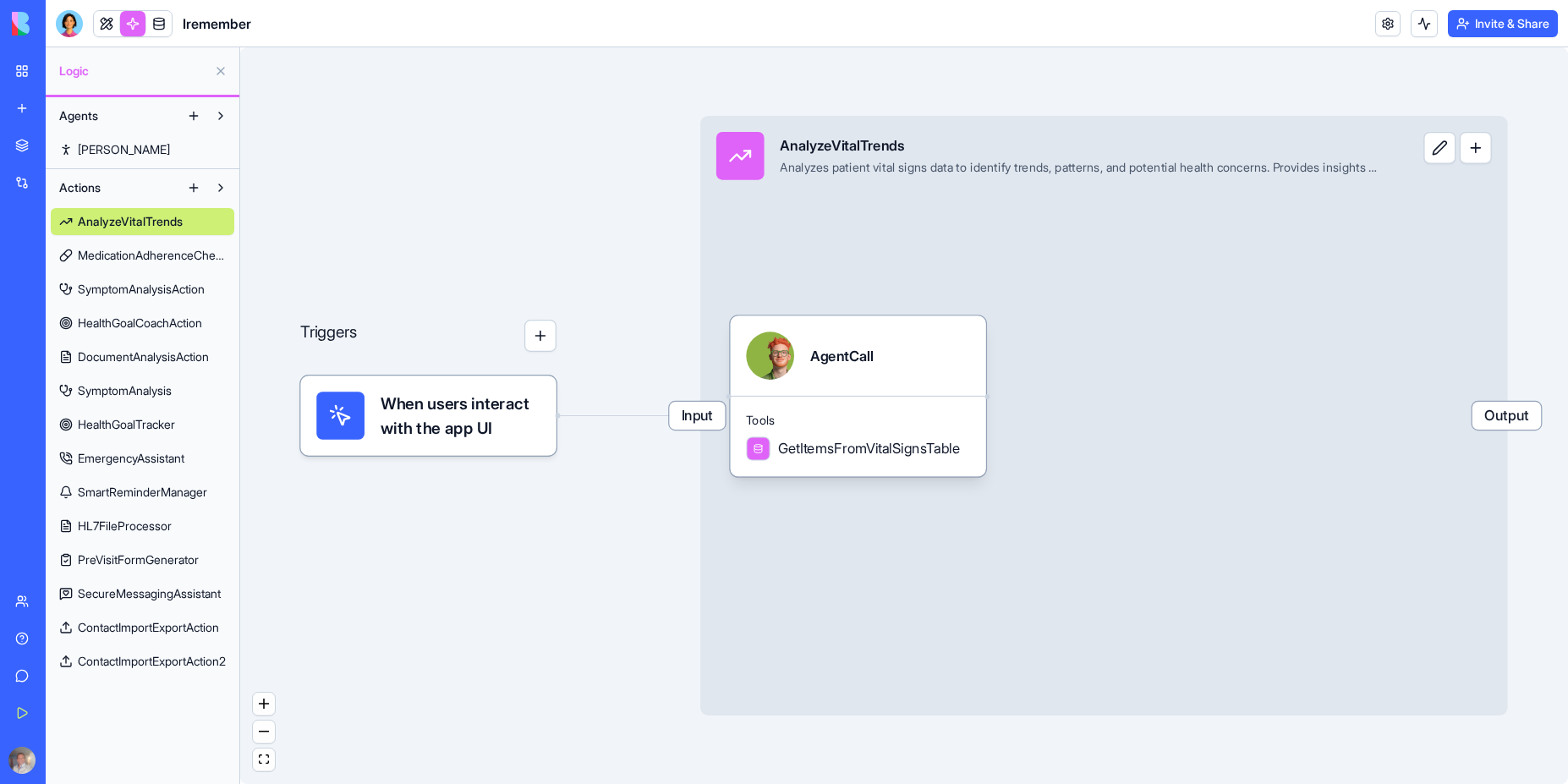
click at [130, 390] on span "SymptomAnalysis" at bounding box center [125, 391] width 94 height 17
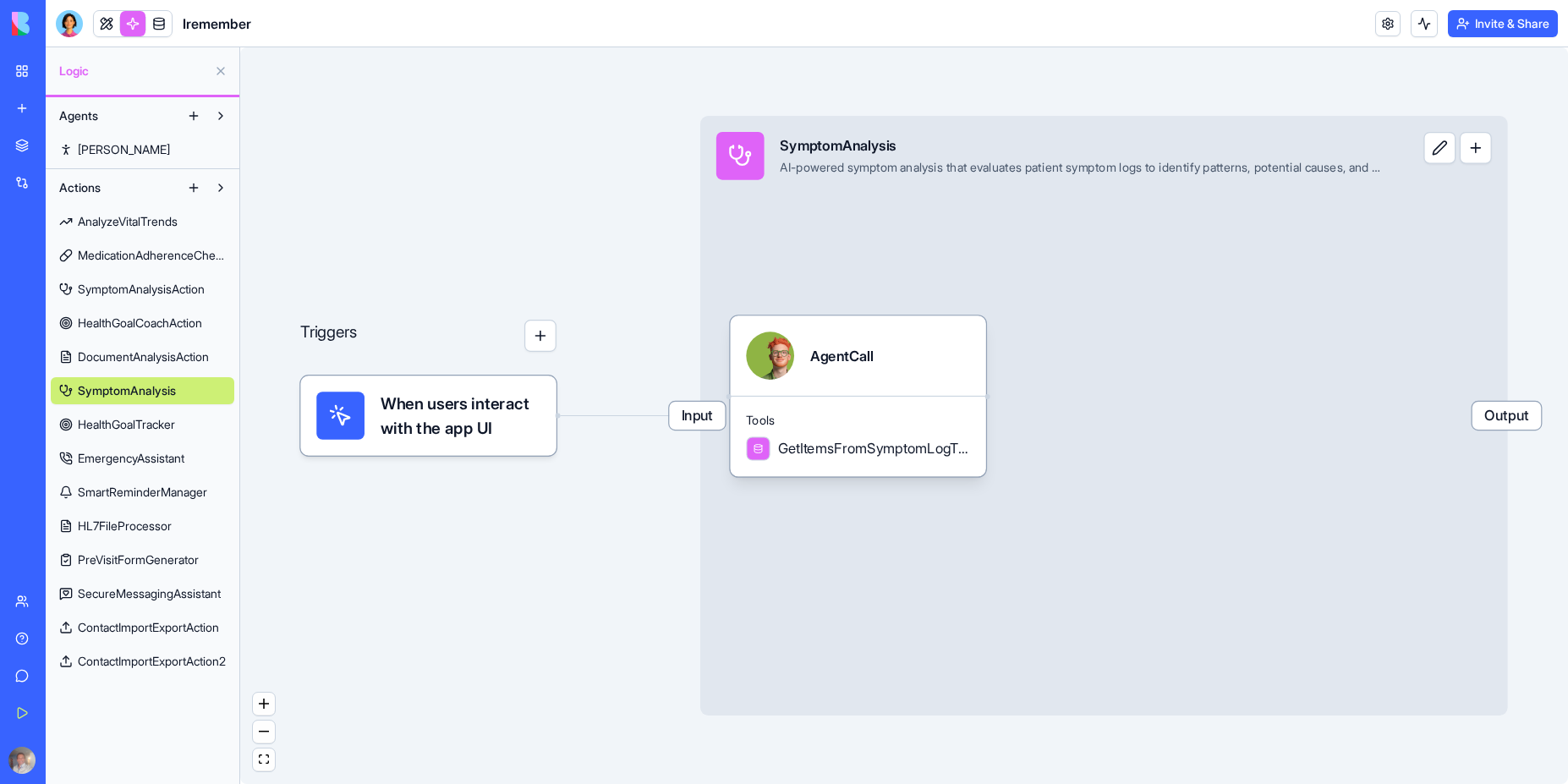
click at [1442, 149] on button at bounding box center [1440, 147] width 32 height 32
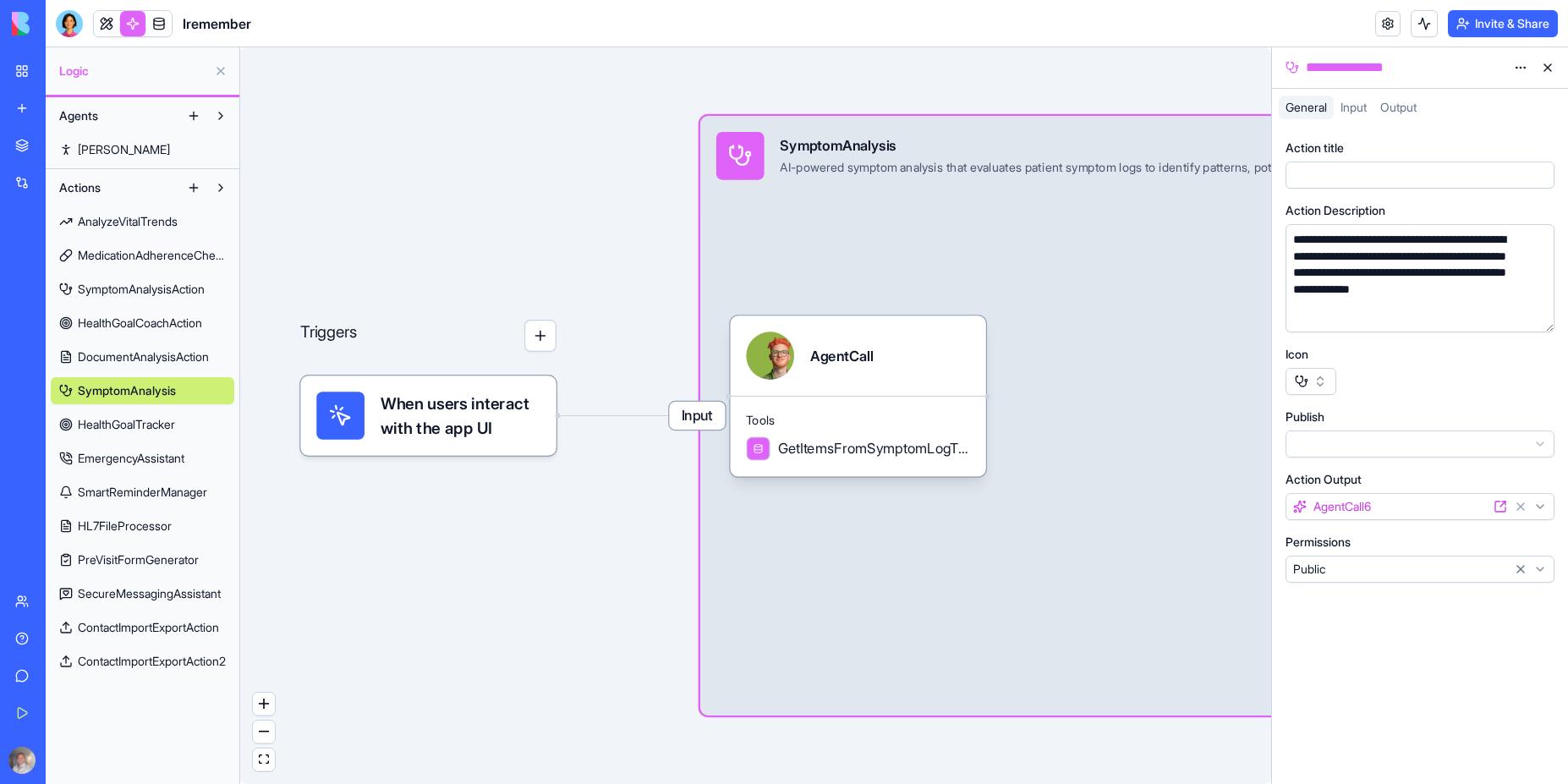
click at [1392, 444] on html "**********" at bounding box center [784, 392] width 1568 height 784
click at [116, 428] on span "HealthGoalTracker" at bounding box center [126, 424] width 97 height 17
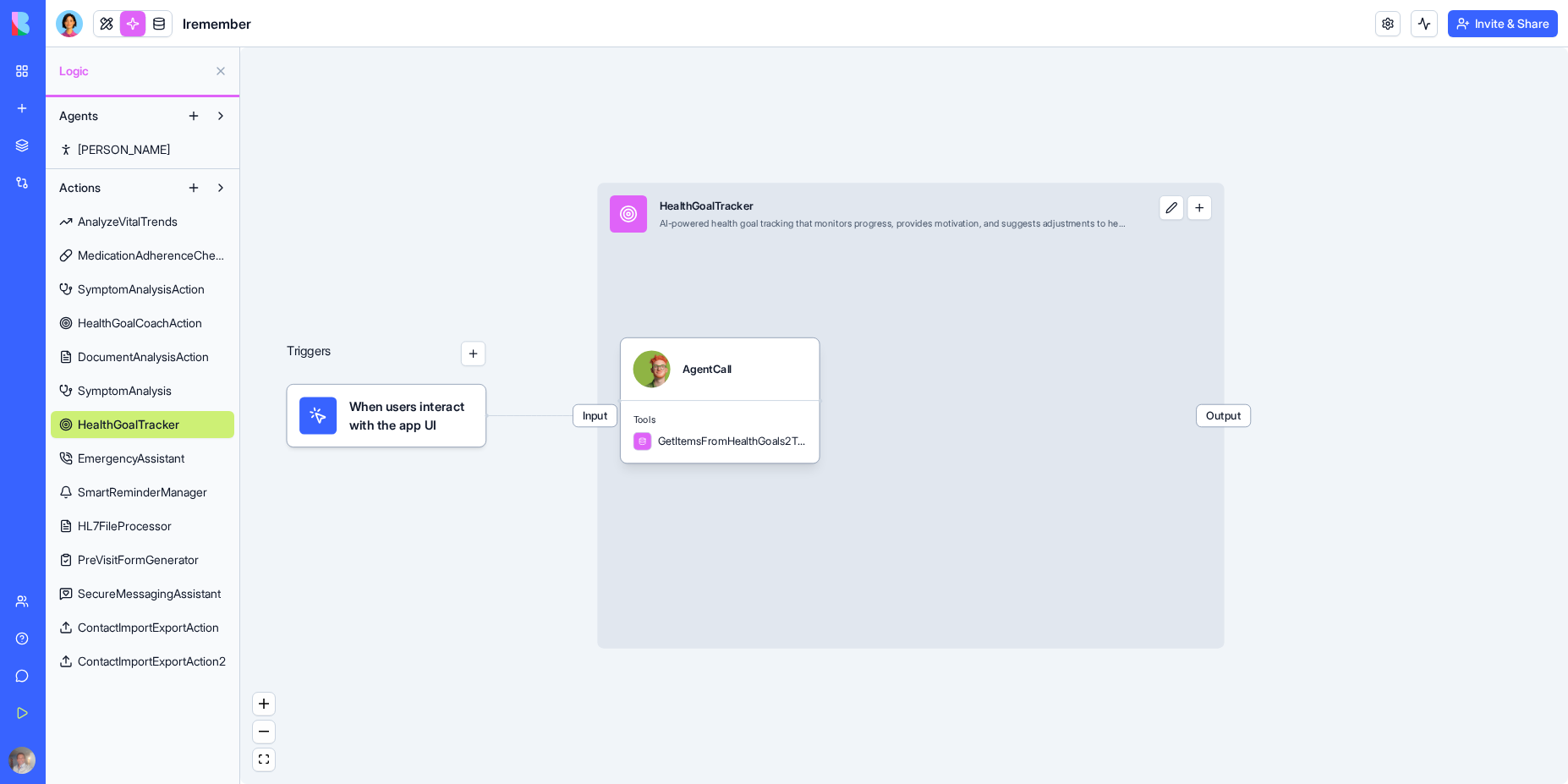
click at [131, 458] on span "EmergencyAssistant" at bounding box center [131, 458] width 106 height 17
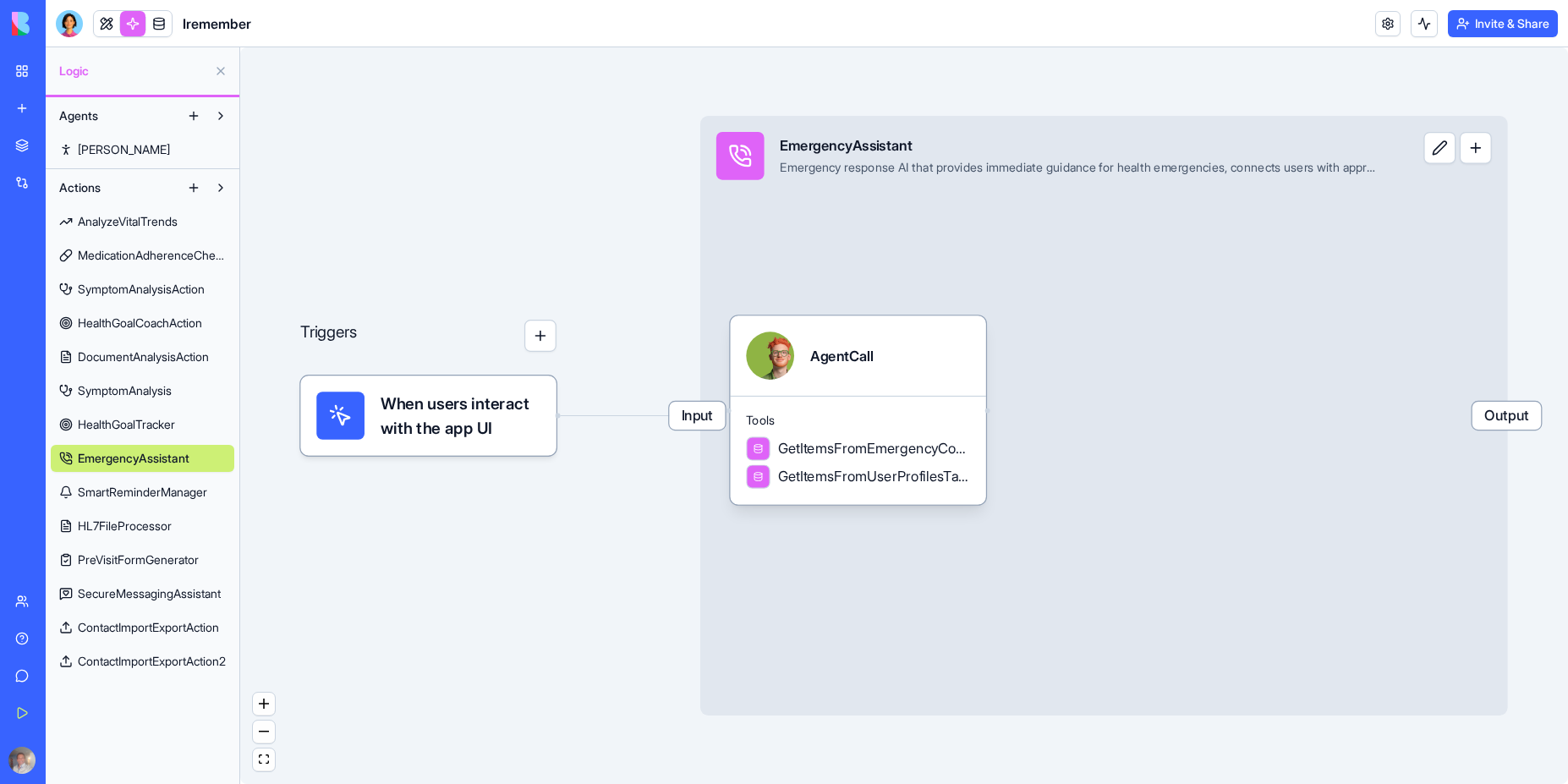
click at [103, 529] on span "HL7FileProcessor" at bounding box center [125, 526] width 94 height 17
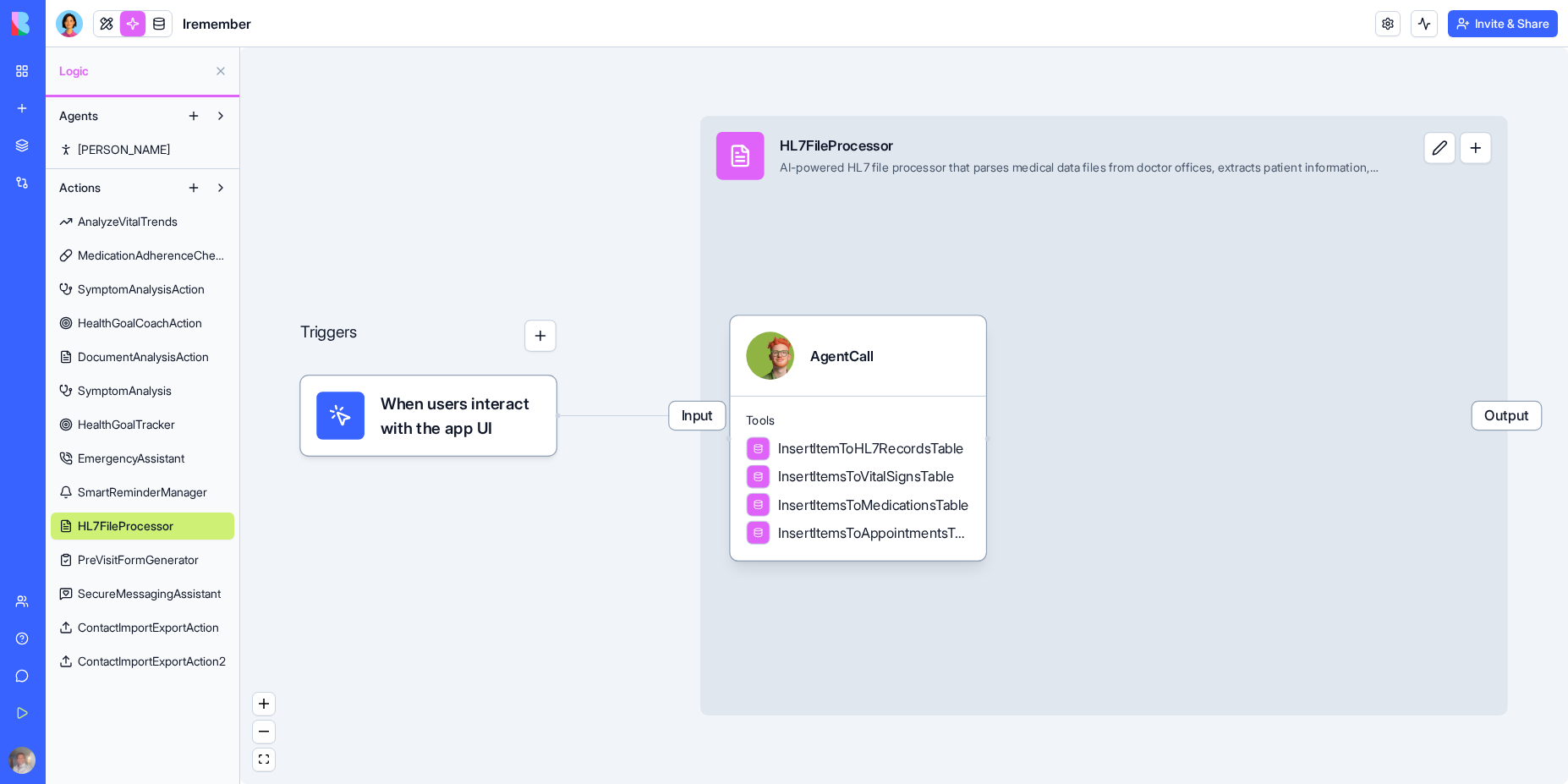
click at [127, 561] on span "PreVisitFormGenerator" at bounding box center [139, 559] width 121 height 17
